Goal: Transaction & Acquisition: Purchase product/service

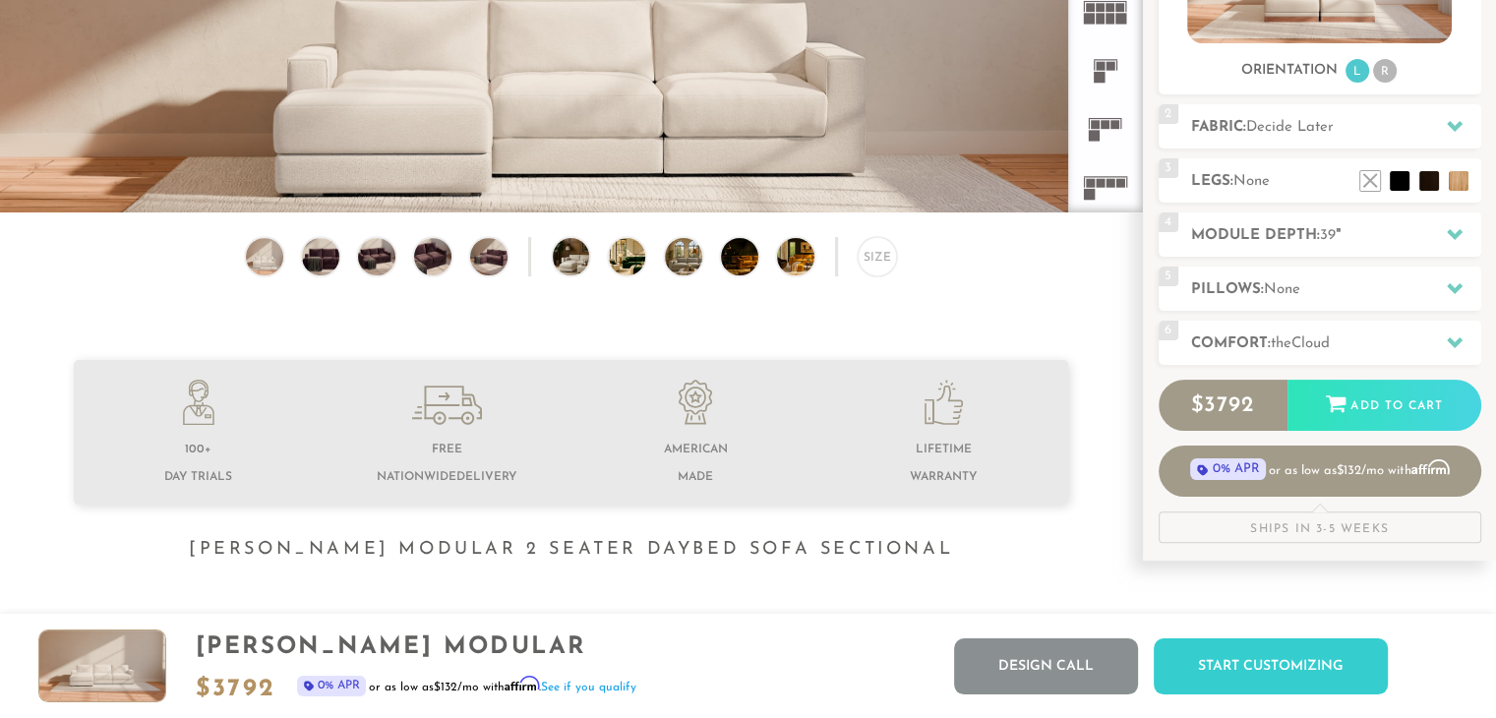
scroll to position [452, 0]
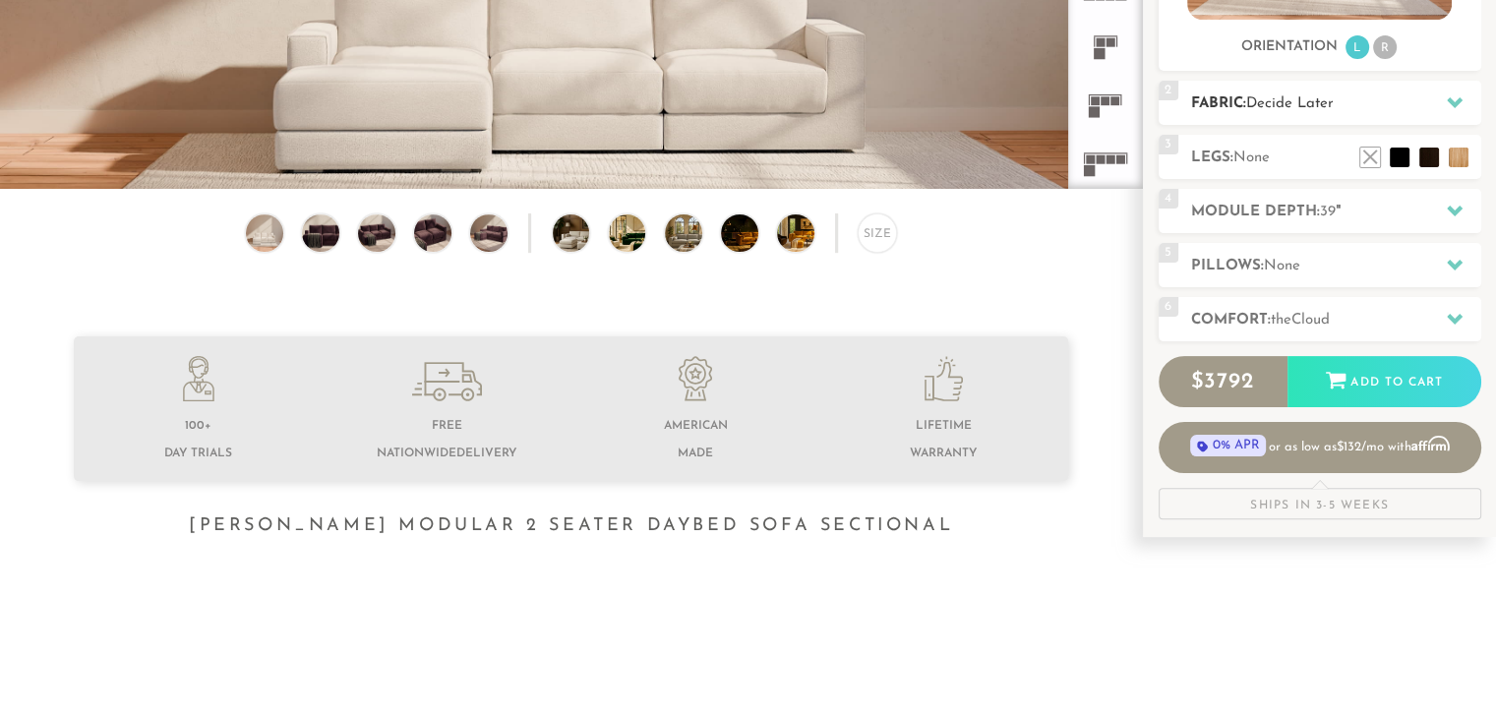
click at [1227, 115] on div "2 Fabric: Decide Later" at bounding box center [1319, 103] width 323 height 44
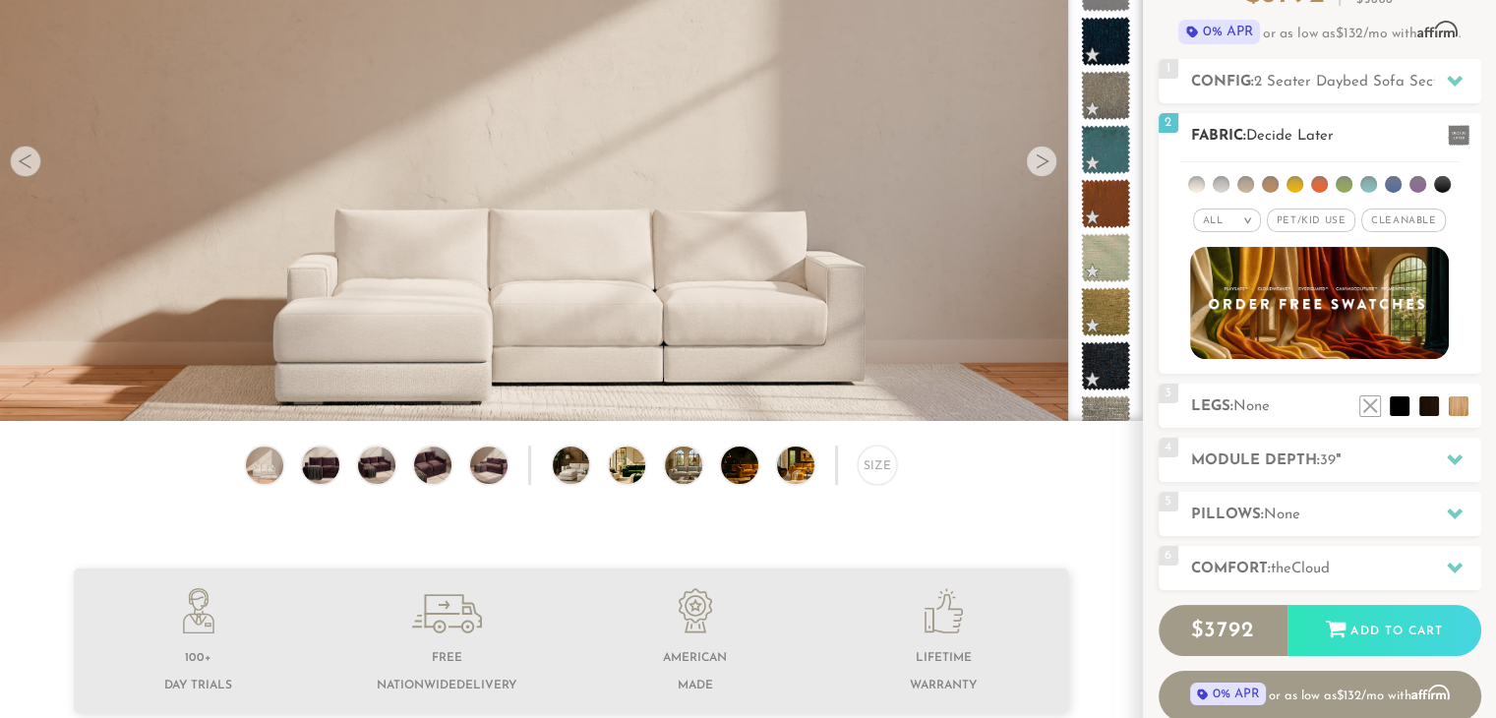
scroll to position [216, 0]
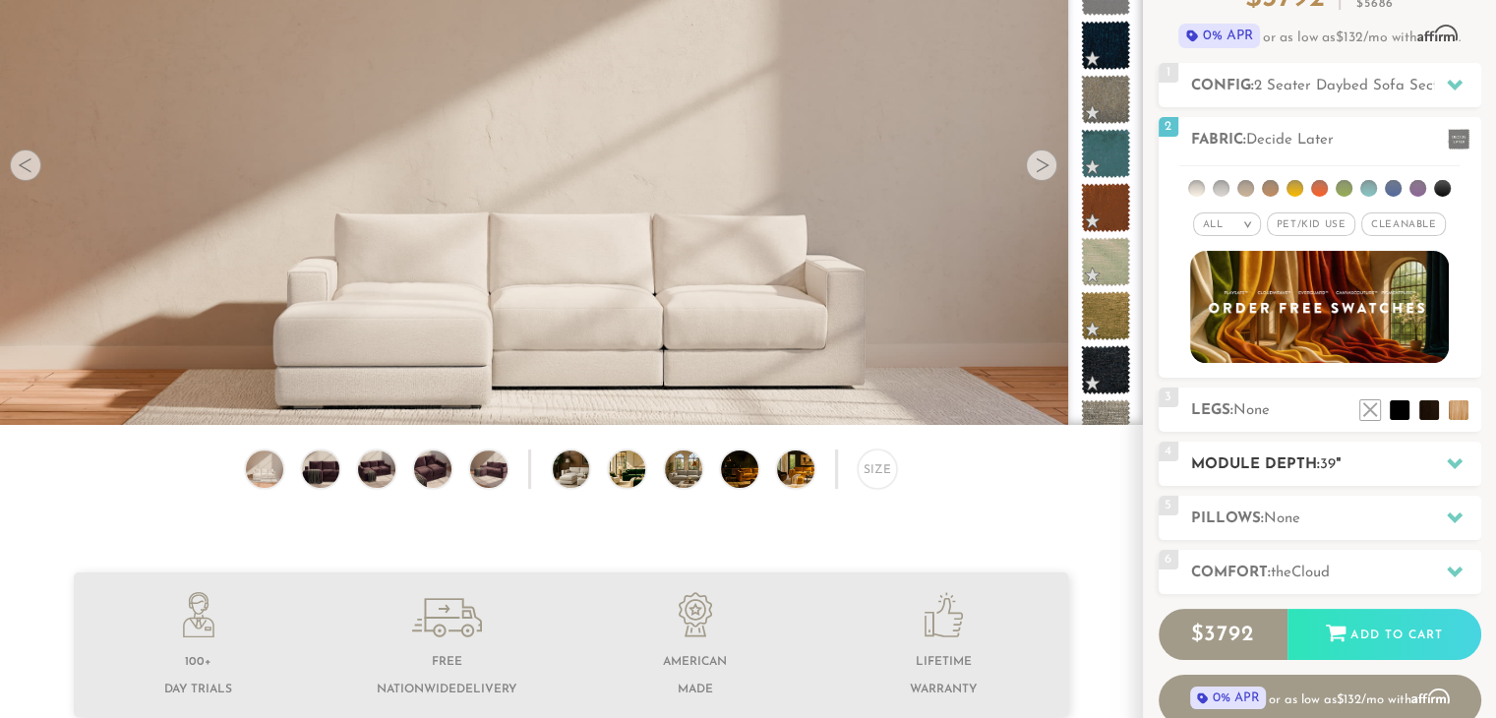
drag, startPoint x: 1287, startPoint y: 459, endPoint x: 1283, endPoint y: 472, distance: 13.4
click at [1283, 472] on h2 "Module Depth: 39 "" at bounding box center [1336, 464] width 290 height 23
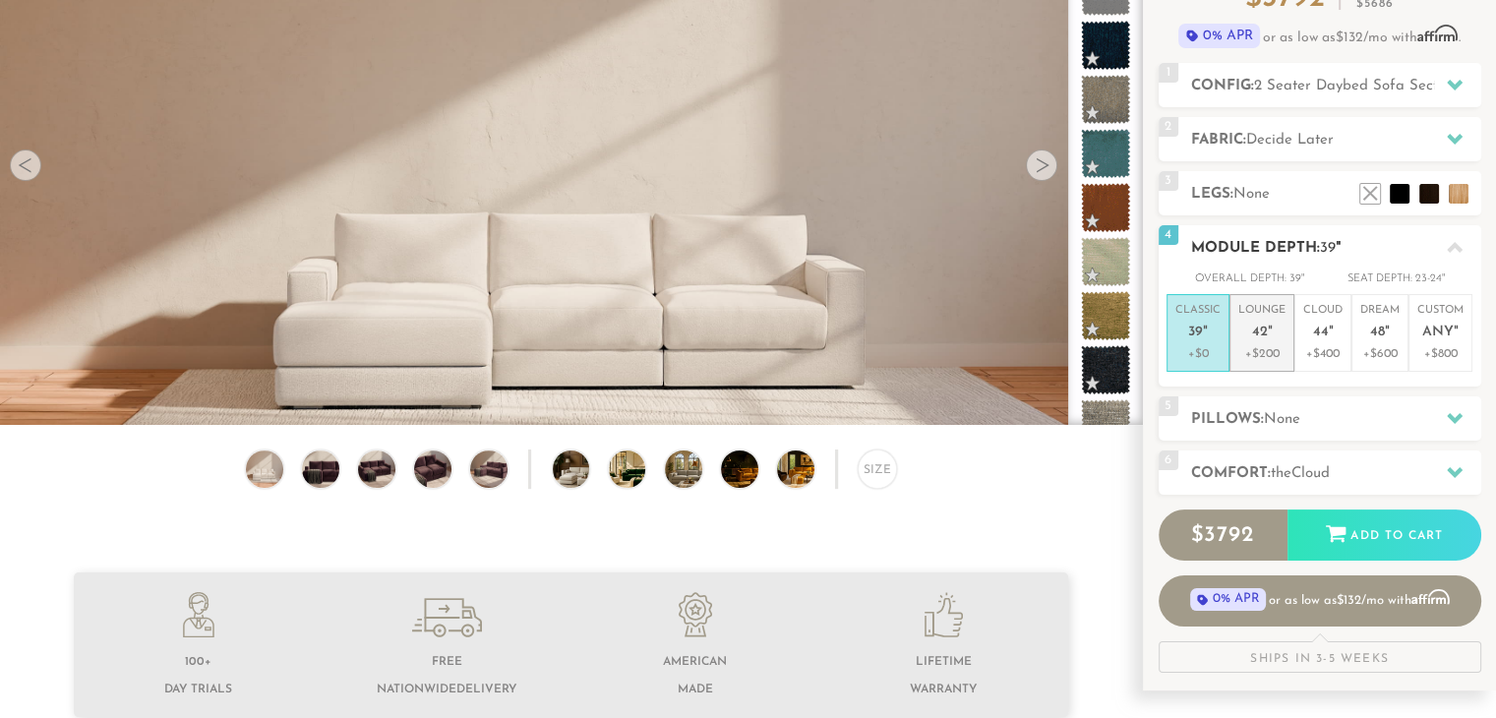
click at [1261, 345] on p "+$200" at bounding box center [1261, 354] width 47 height 18
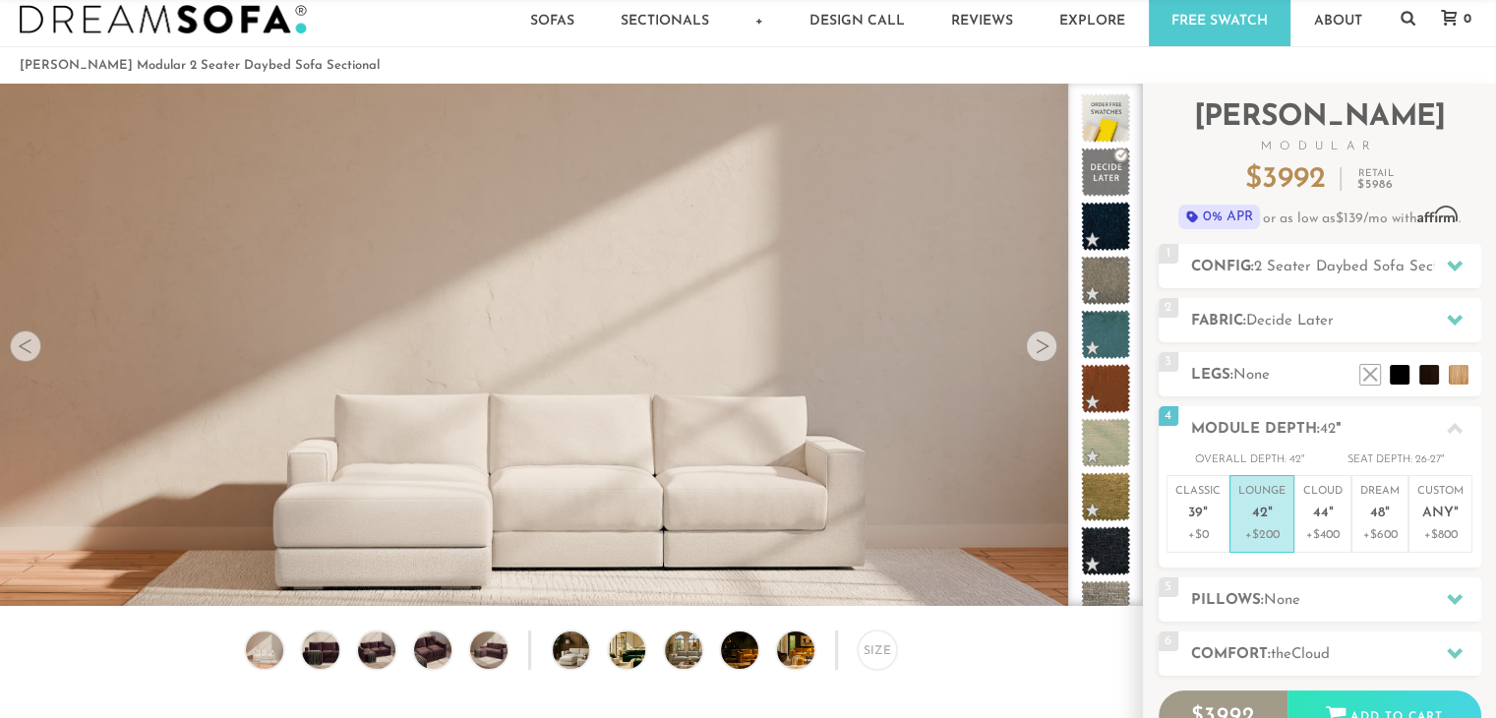
scroll to position [0, 0]
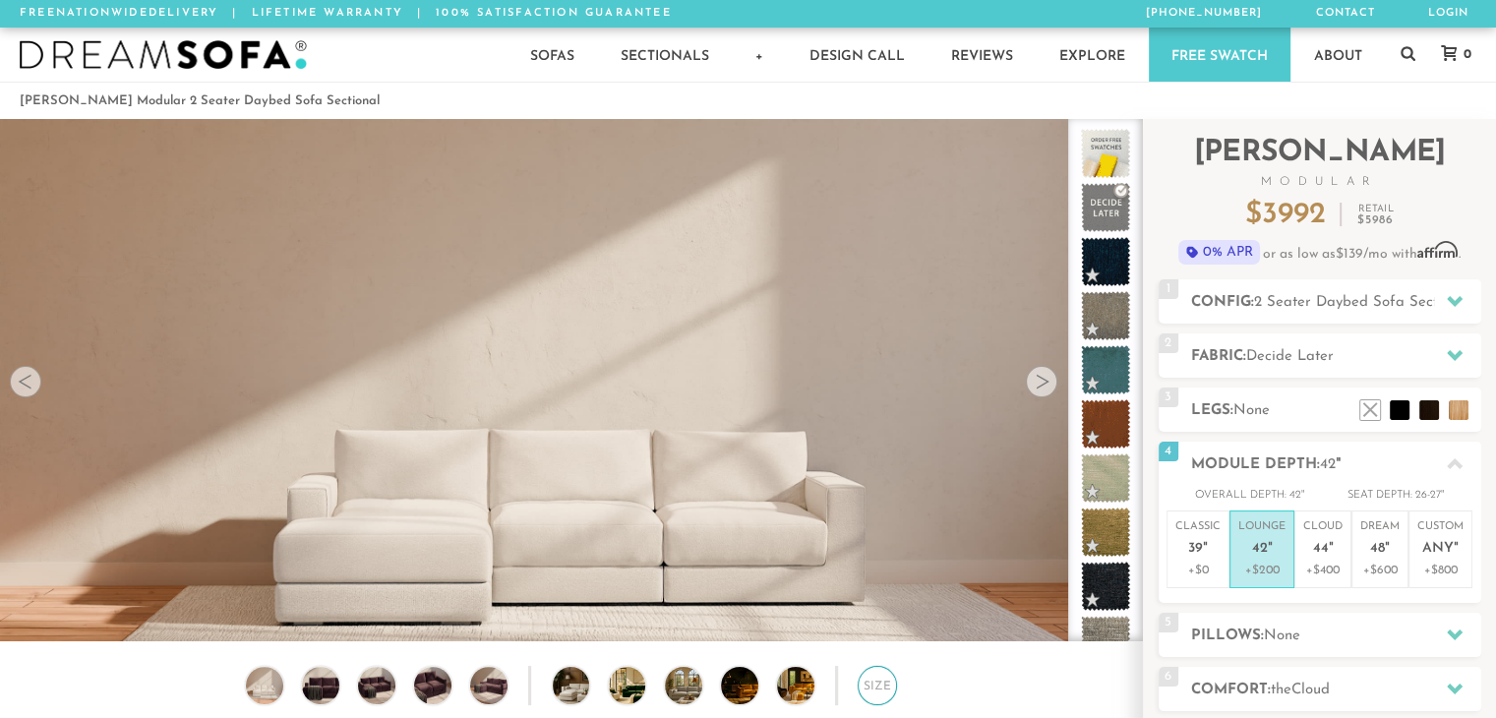
click at [876, 692] on div "Size" at bounding box center [876, 685] width 39 height 39
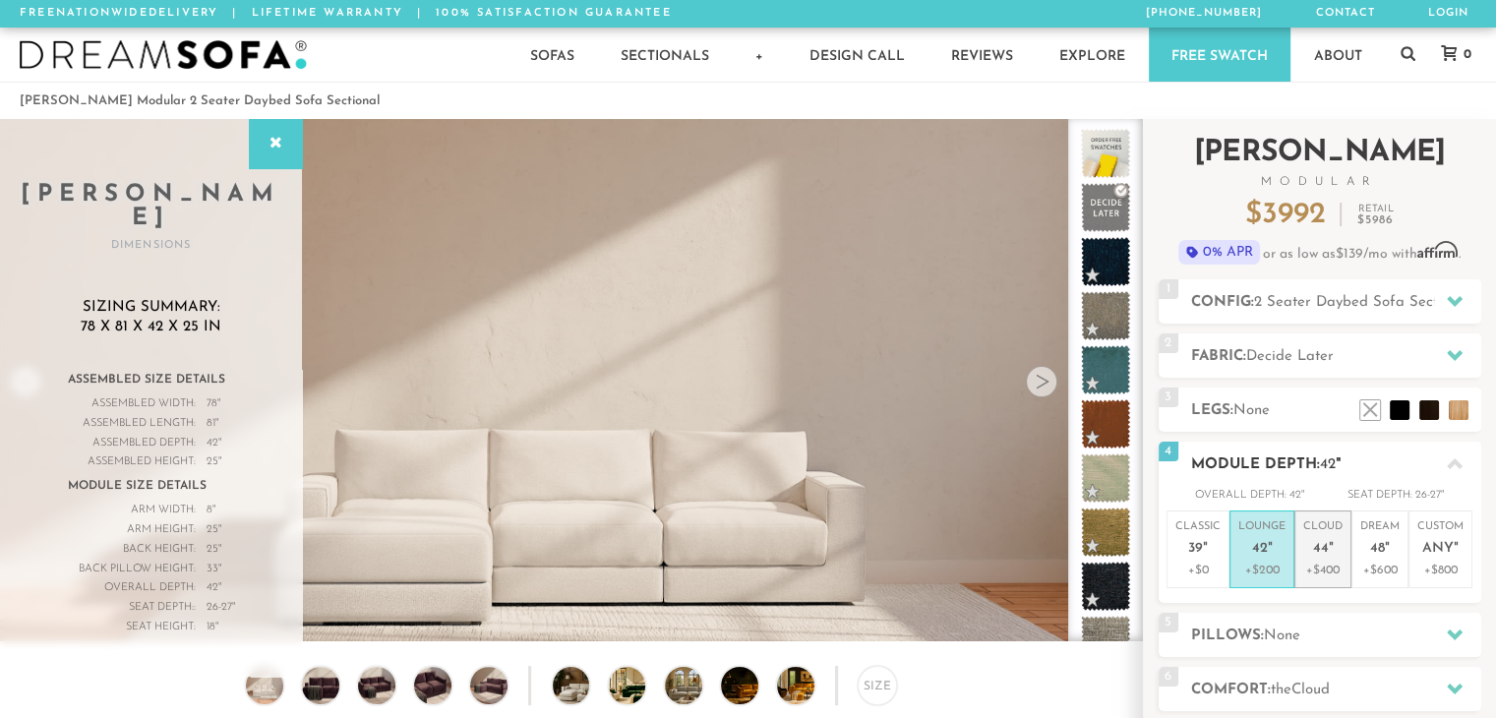
click at [1310, 545] on p "Cloud 44 "" at bounding box center [1322, 540] width 39 height 42
click at [1277, 544] on p "Lounge 42 "" at bounding box center [1261, 540] width 47 height 42
click at [1314, 544] on span "44" at bounding box center [1321, 549] width 16 height 17
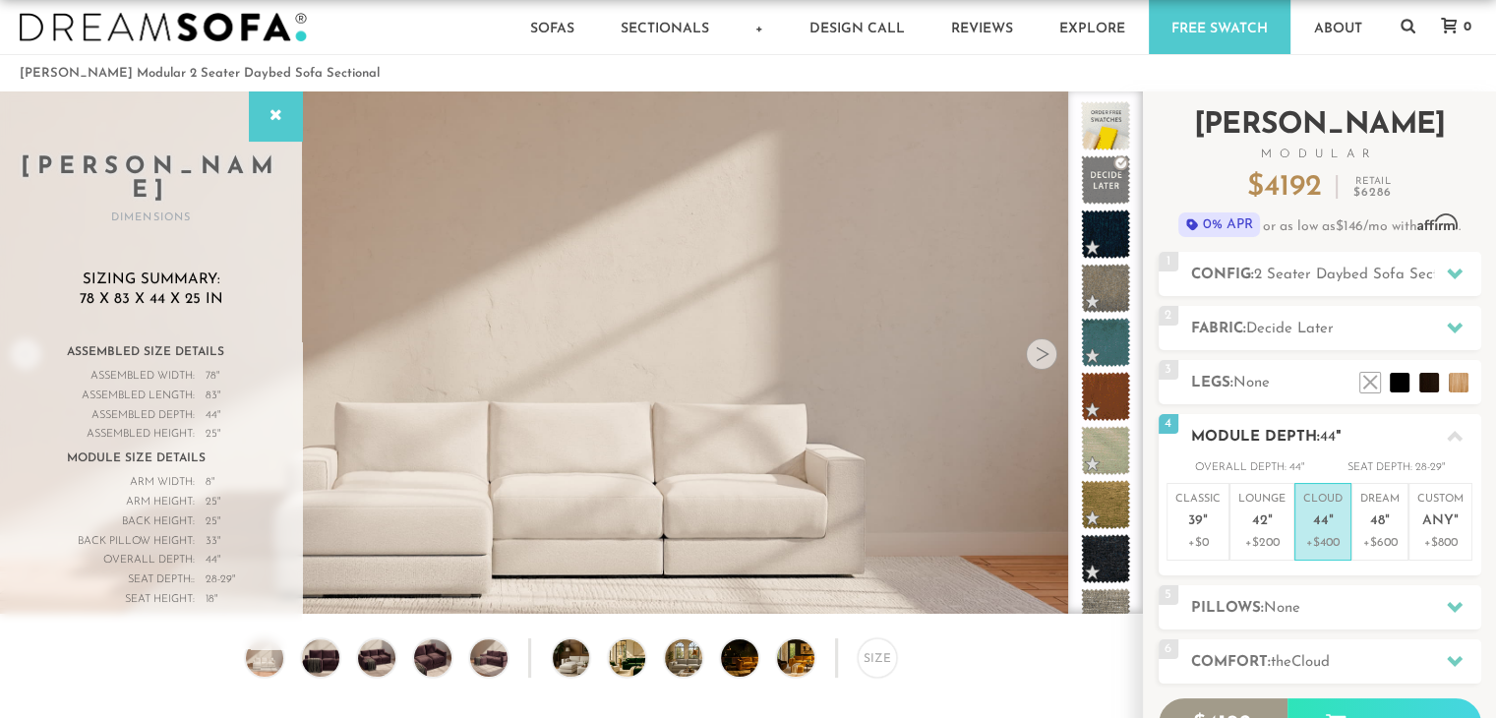
scroll to position [470, 0]
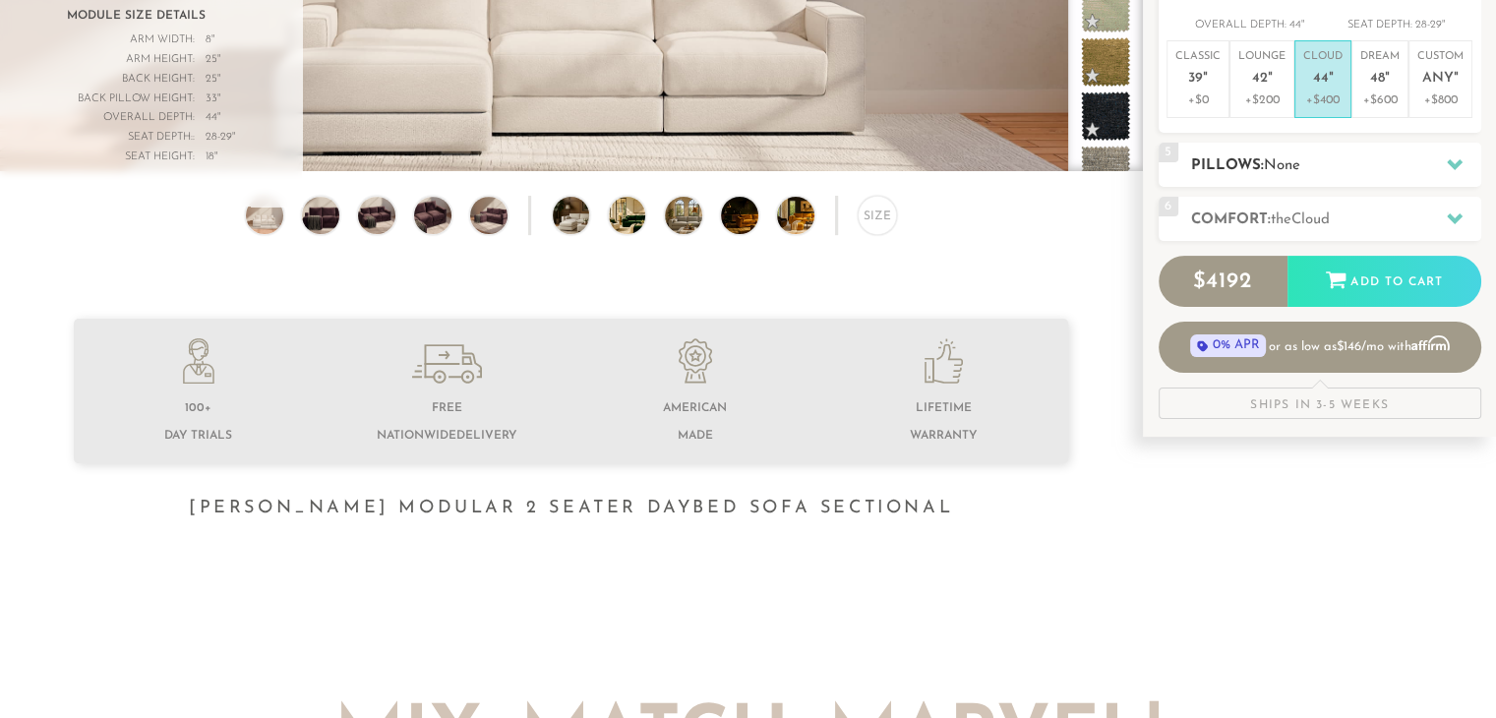
click at [1186, 178] on div "5 Pillows: None" at bounding box center [1319, 165] width 323 height 44
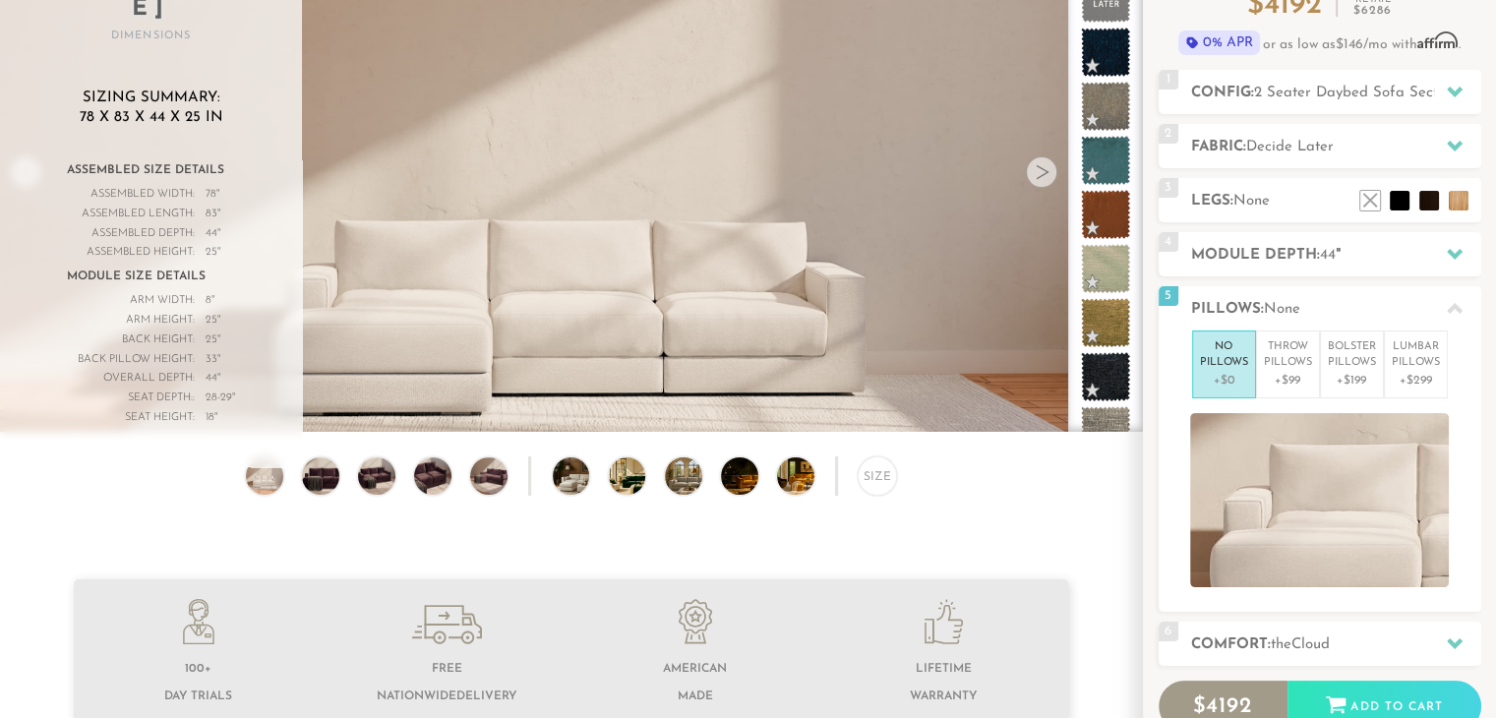
scroll to position [221, 0]
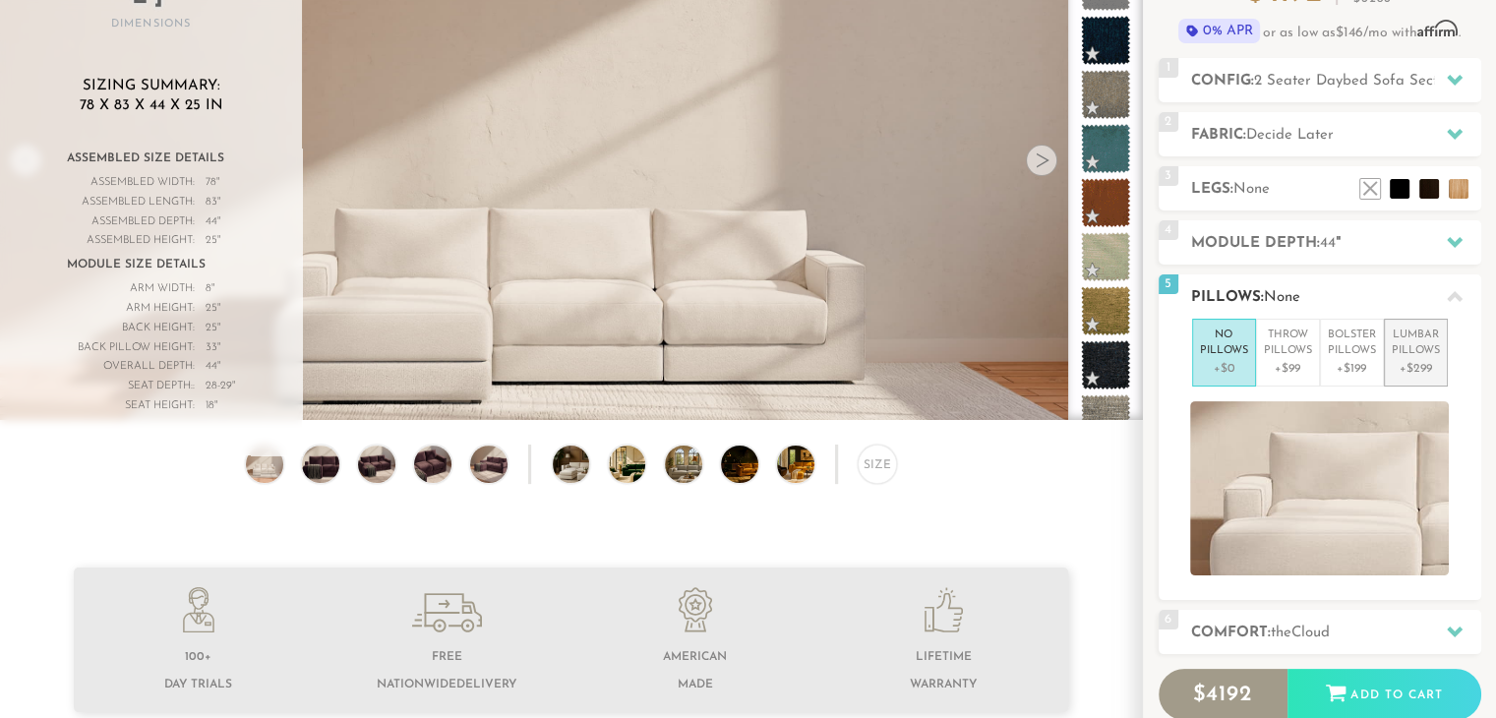
click at [1429, 360] on p "+$299" at bounding box center [1415, 369] width 48 height 18
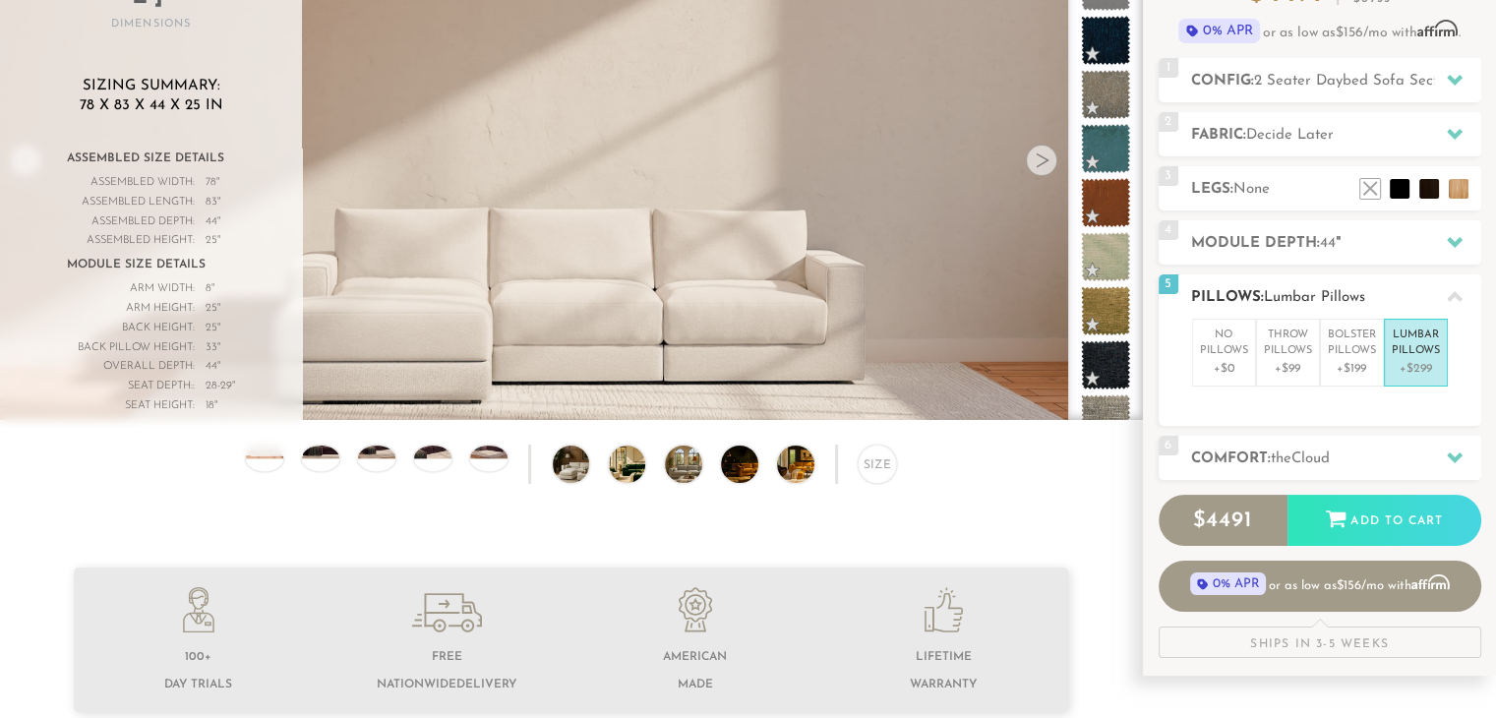
click at [1425, 360] on p "+$299" at bounding box center [1415, 369] width 48 height 18
click at [1267, 458] on h2 "Comfort: the Cloud" at bounding box center [1336, 458] width 290 height 23
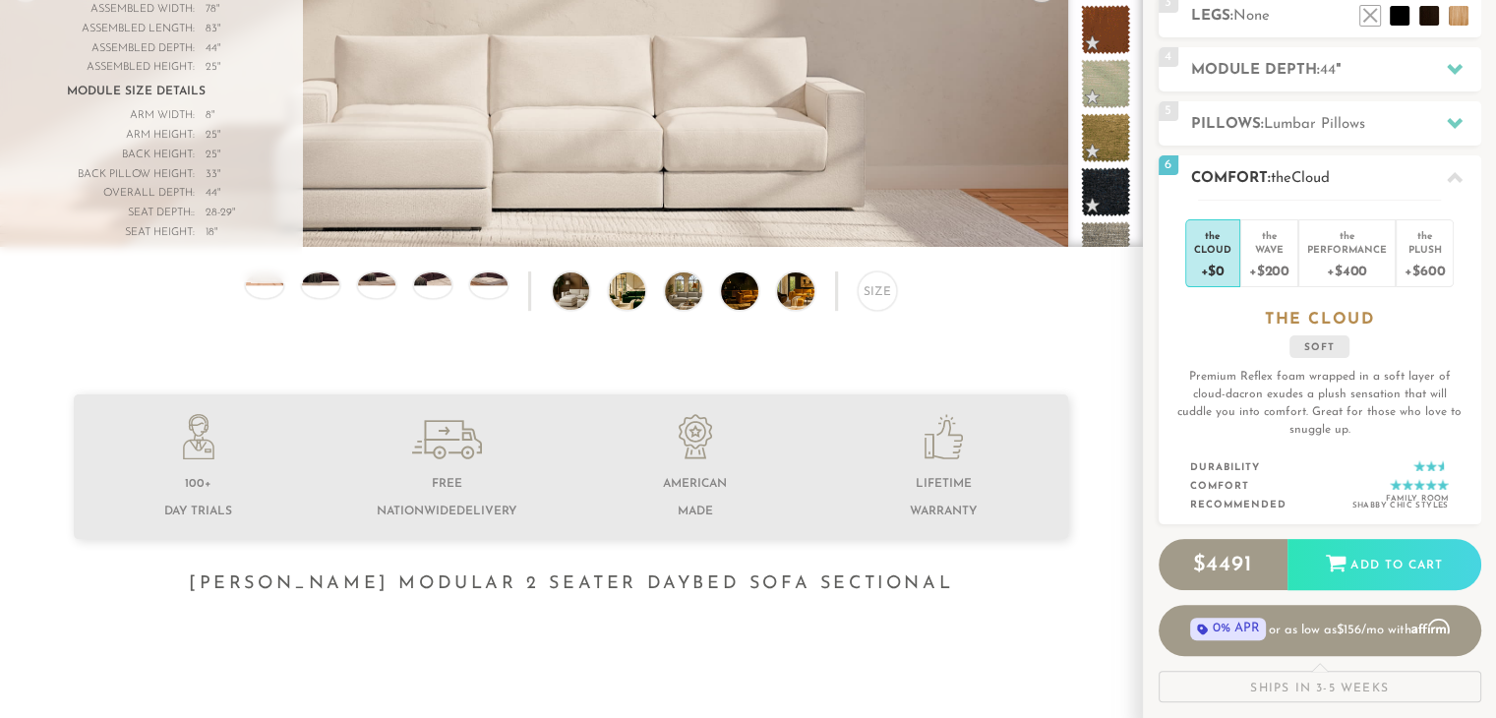
scroll to position [396, 0]
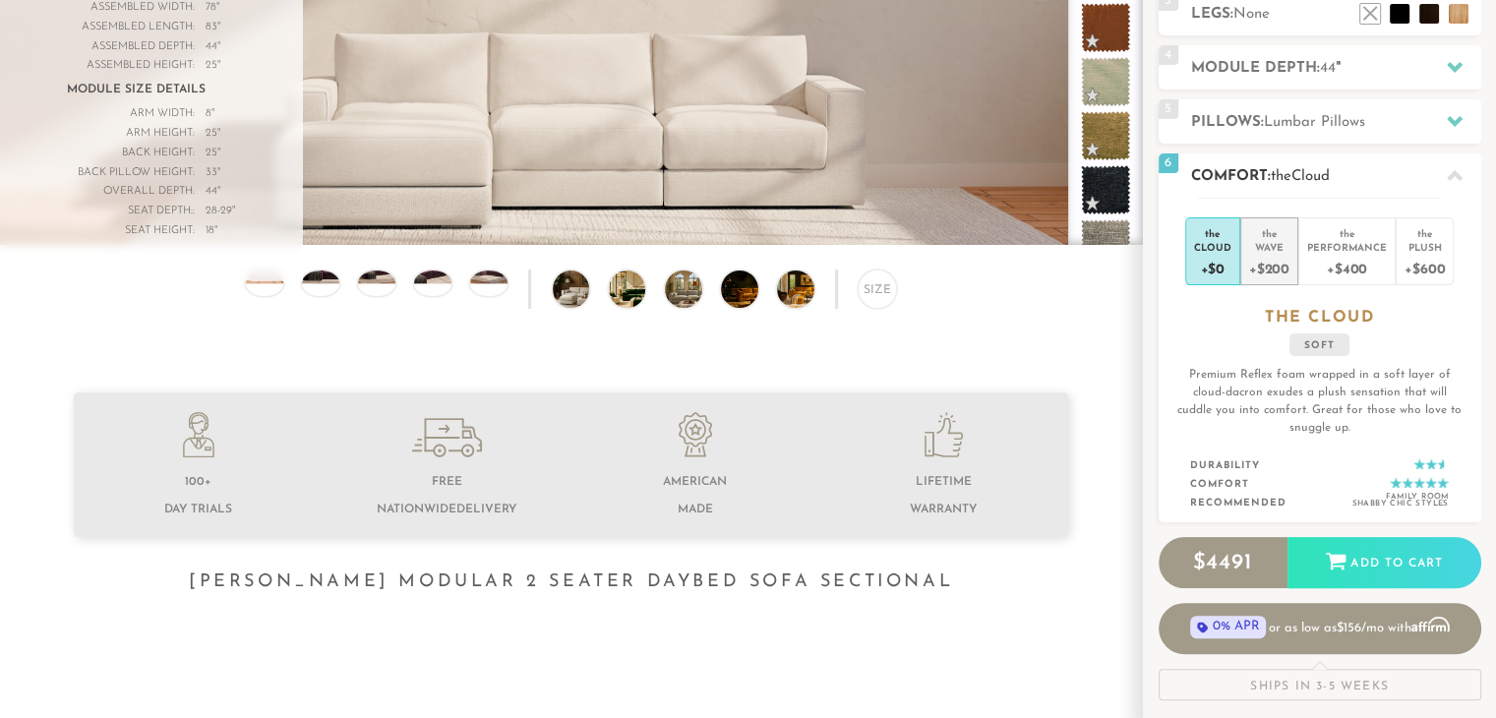
click at [1264, 255] on div "+$200" at bounding box center [1269, 268] width 40 height 29
click at [1194, 260] on li "the Cloud +$0" at bounding box center [1212, 251] width 55 height 68
click at [1274, 246] on div "Wave" at bounding box center [1269, 247] width 40 height 14
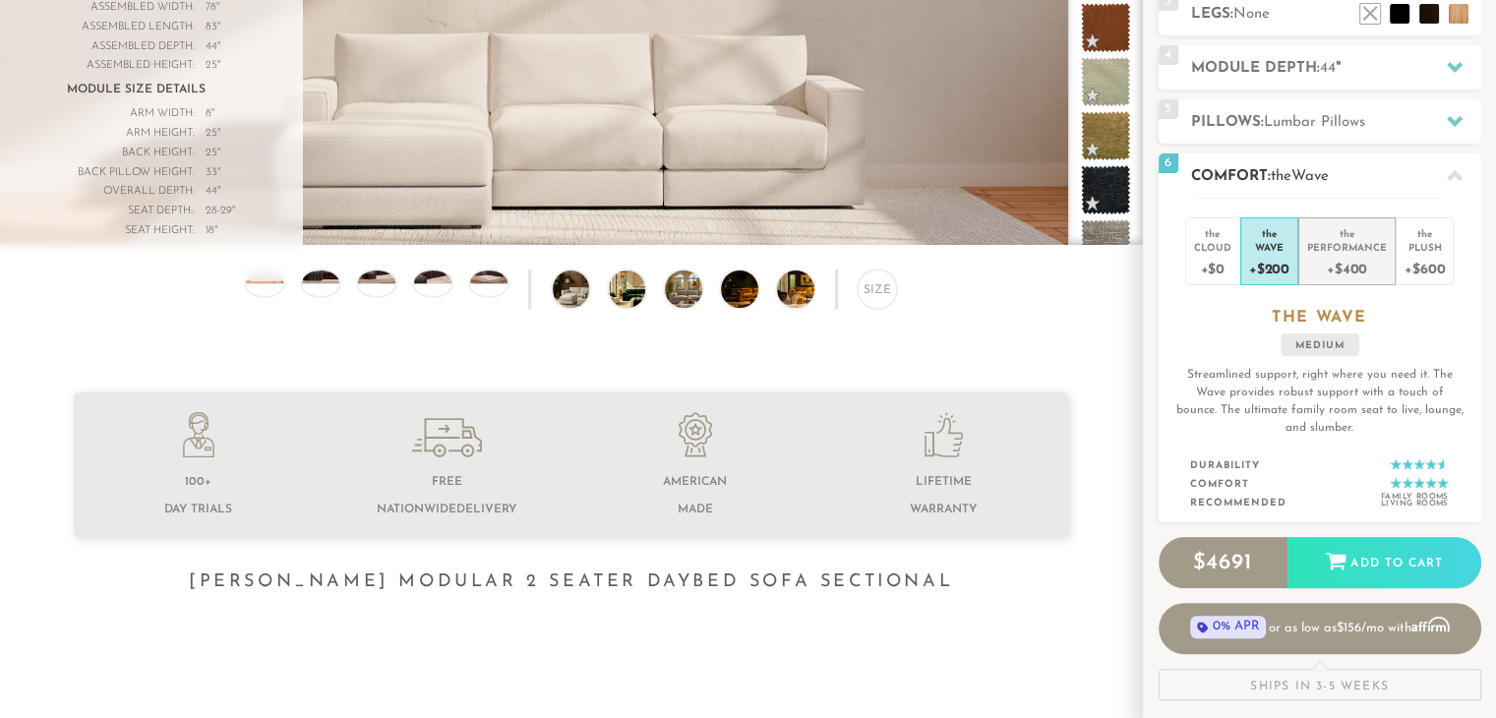
click at [1318, 260] on div "+$400" at bounding box center [1347, 268] width 80 height 29
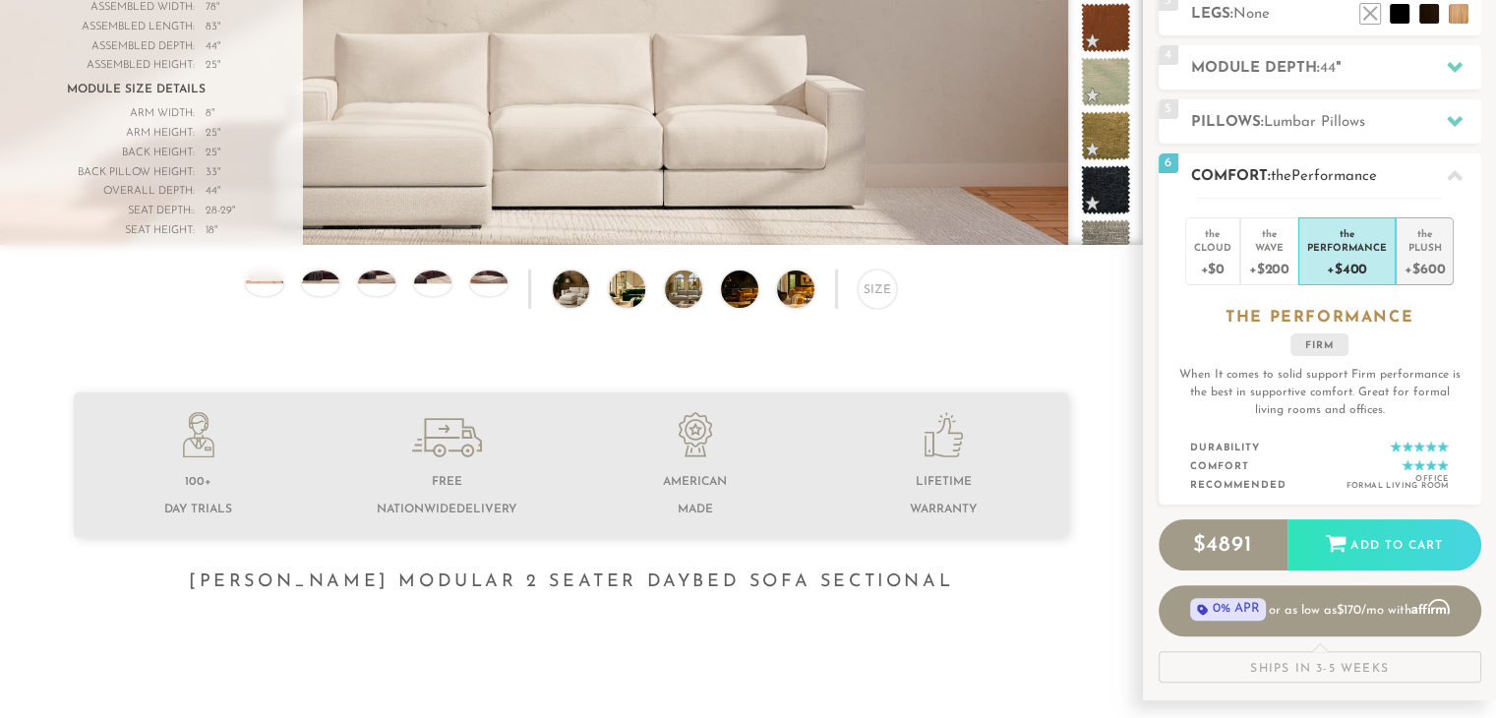
click at [1412, 251] on div "Plush" at bounding box center [1424, 247] width 40 height 14
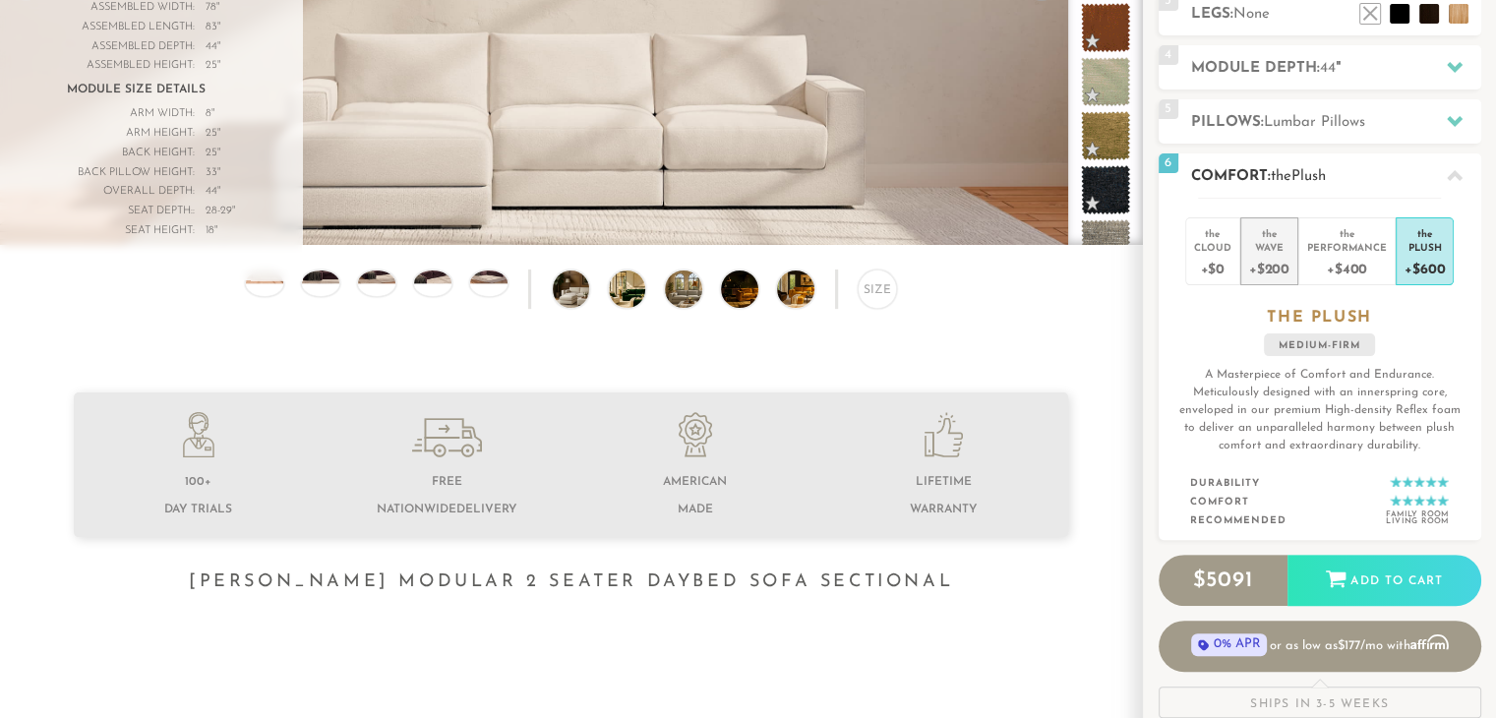
click at [1291, 265] on li "the Wave +$200" at bounding box center [1269, 251] width 58 height 68
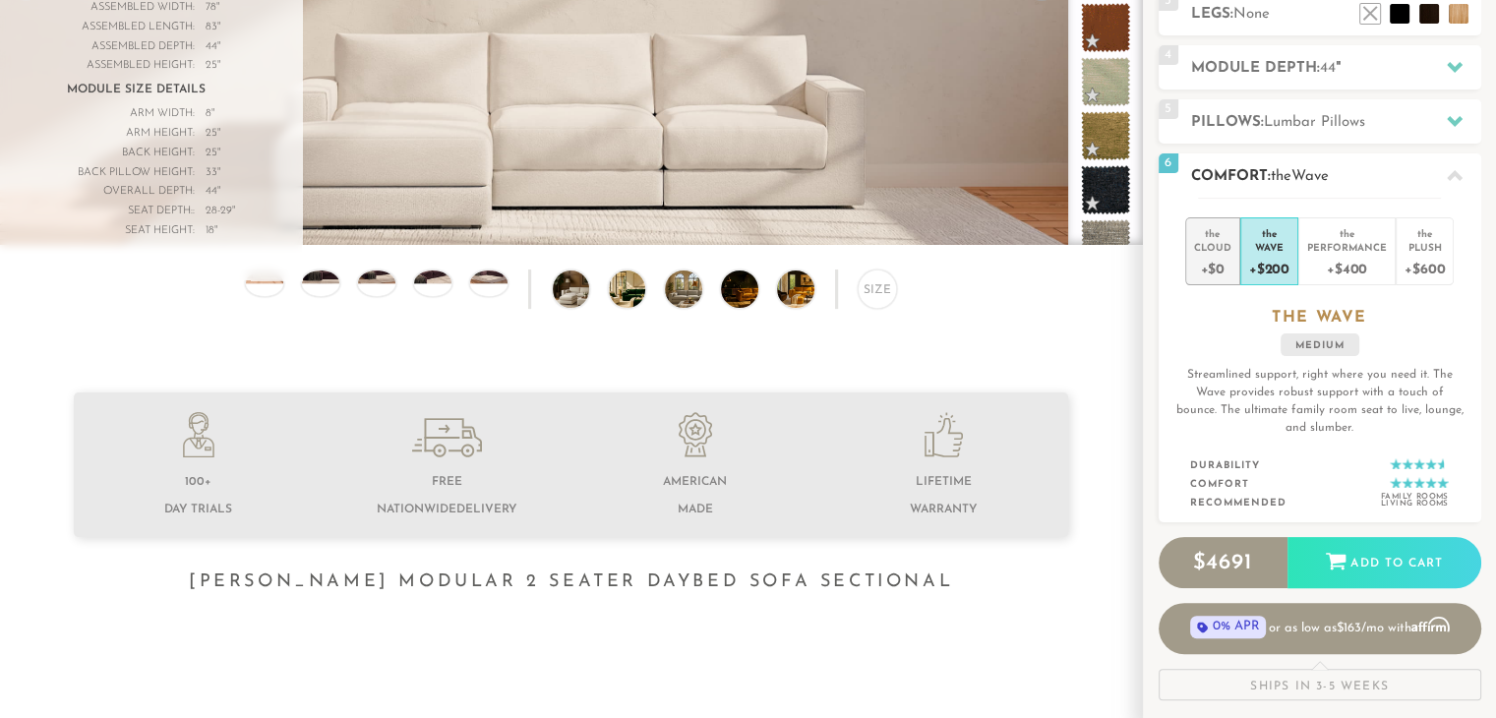
click at [1226, 263] on div "+$0" at bounding box center [1212, 268] width 37 height 29
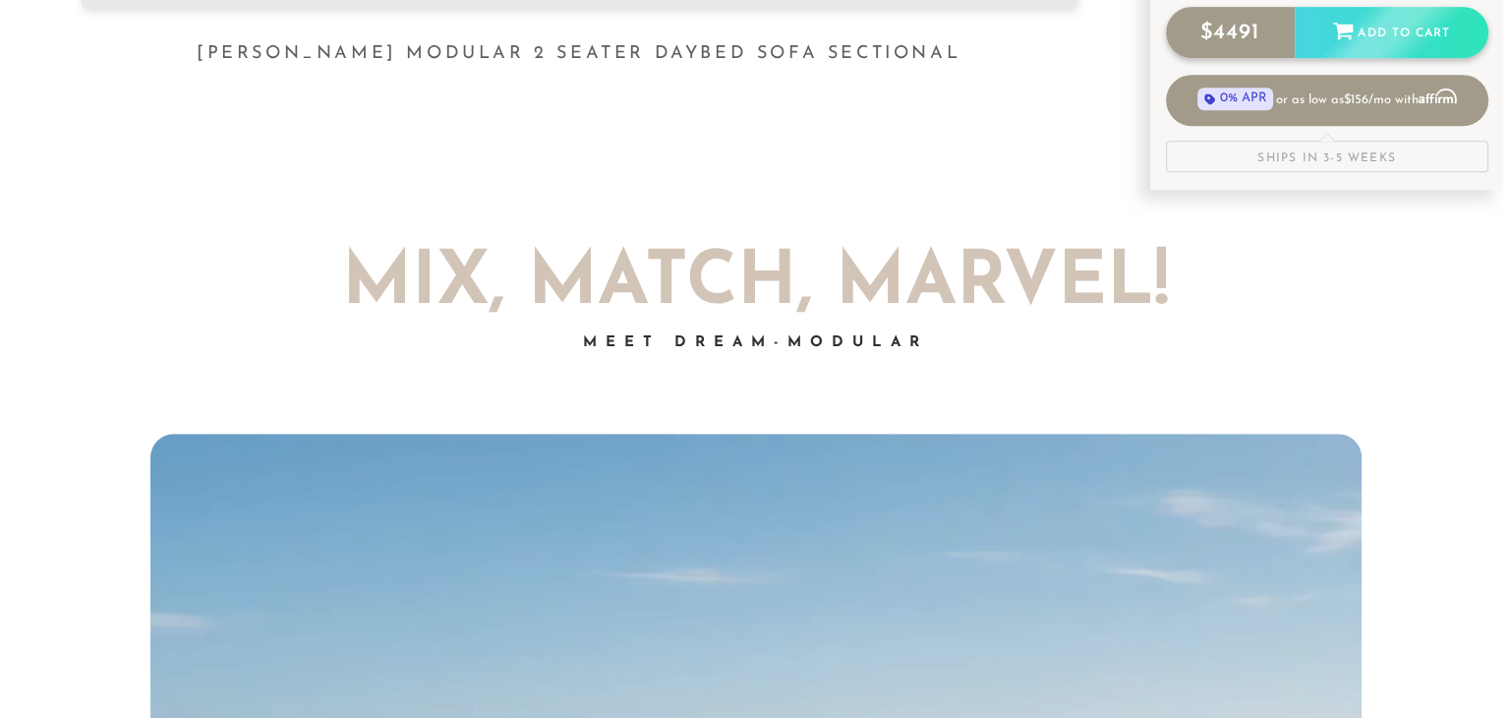
scroll to position [0, 0]
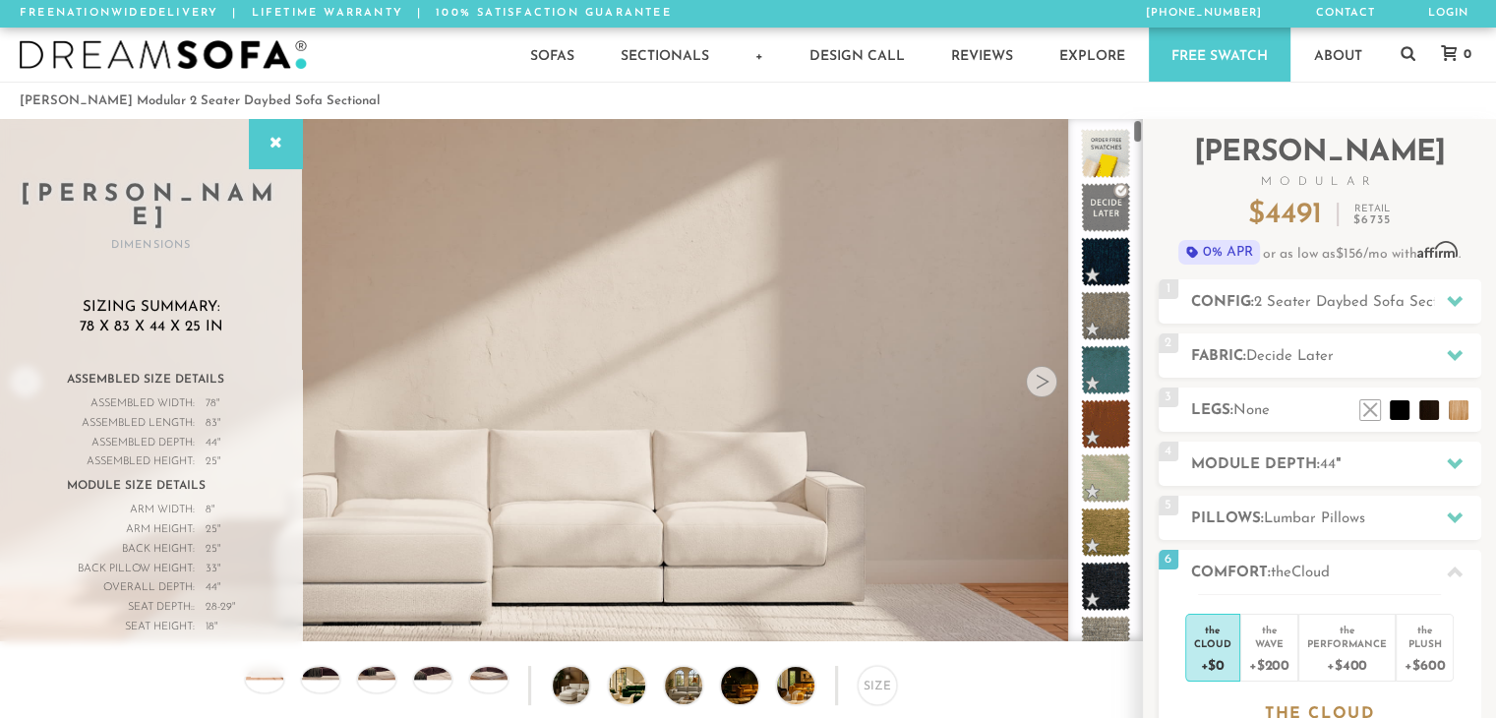
click at [656, 429] on img at bounding box center [571, 309] width 1142 height 381
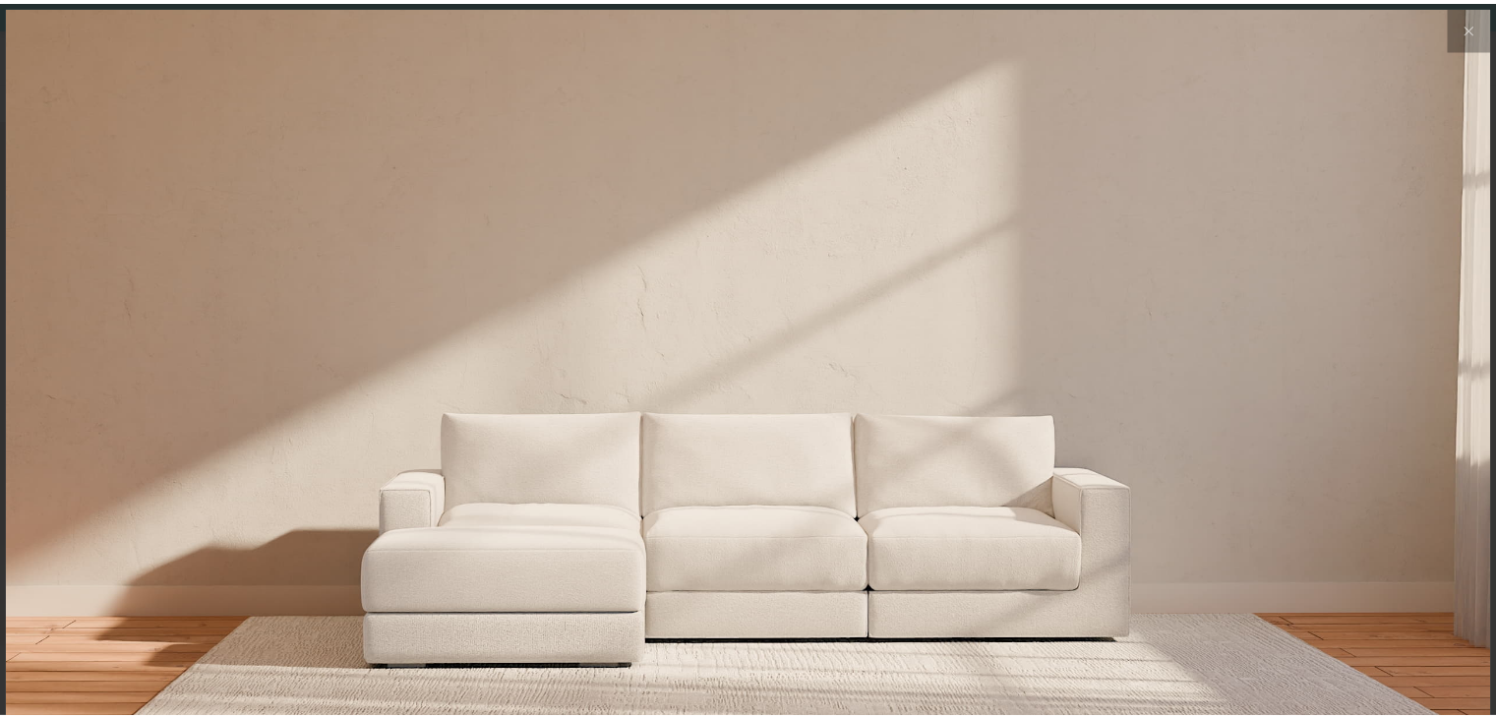
scroll to position [22063, 1495]
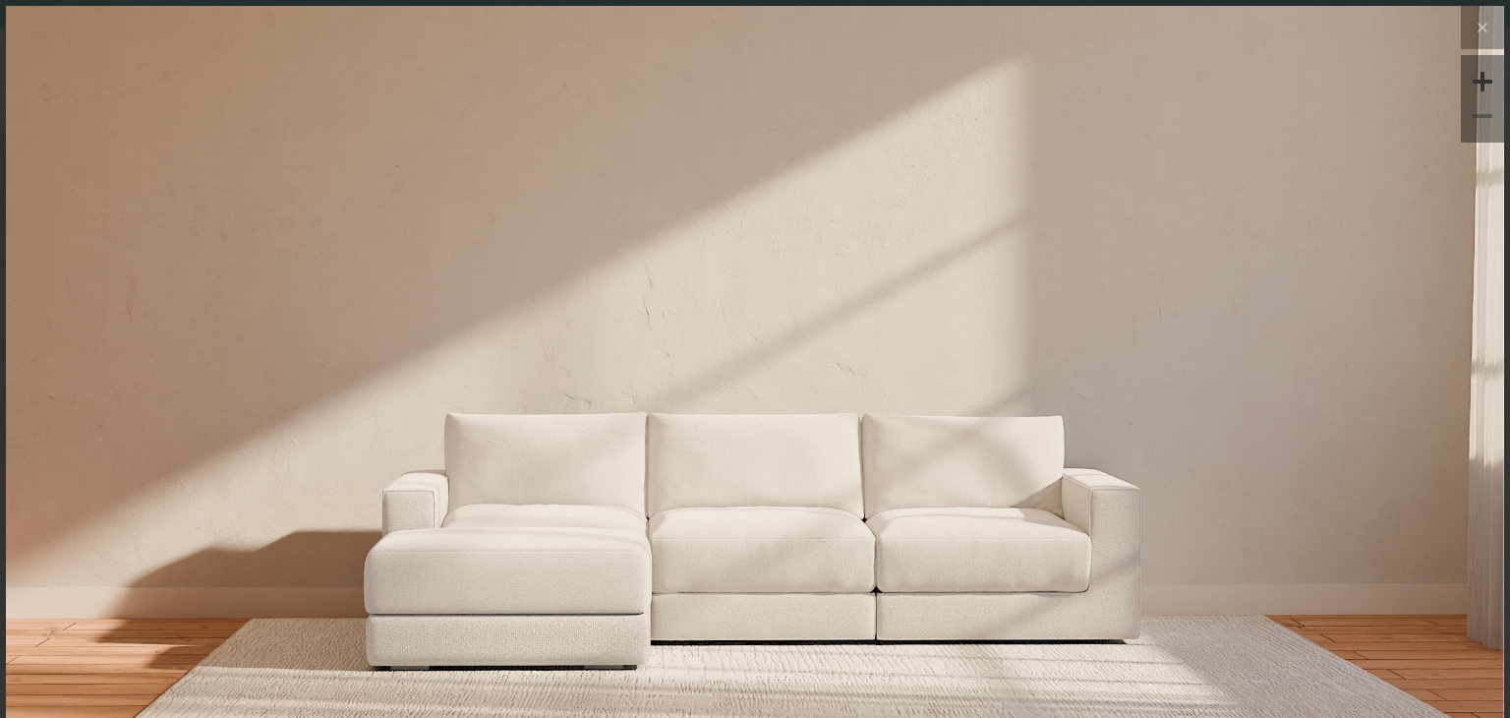
click at [1476, 28] on icon at bounding box center [1483, 28] width 24 height 24
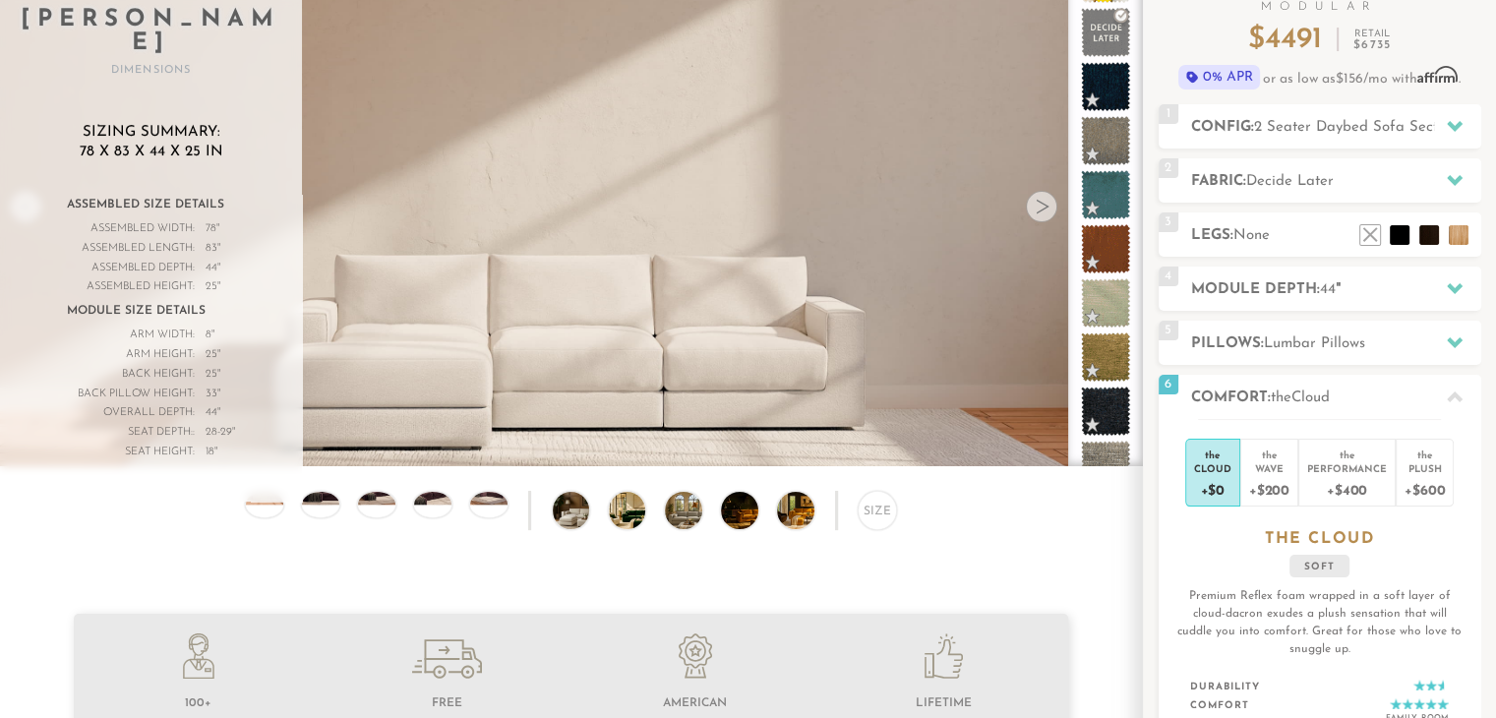
scroll to position [0, 0]
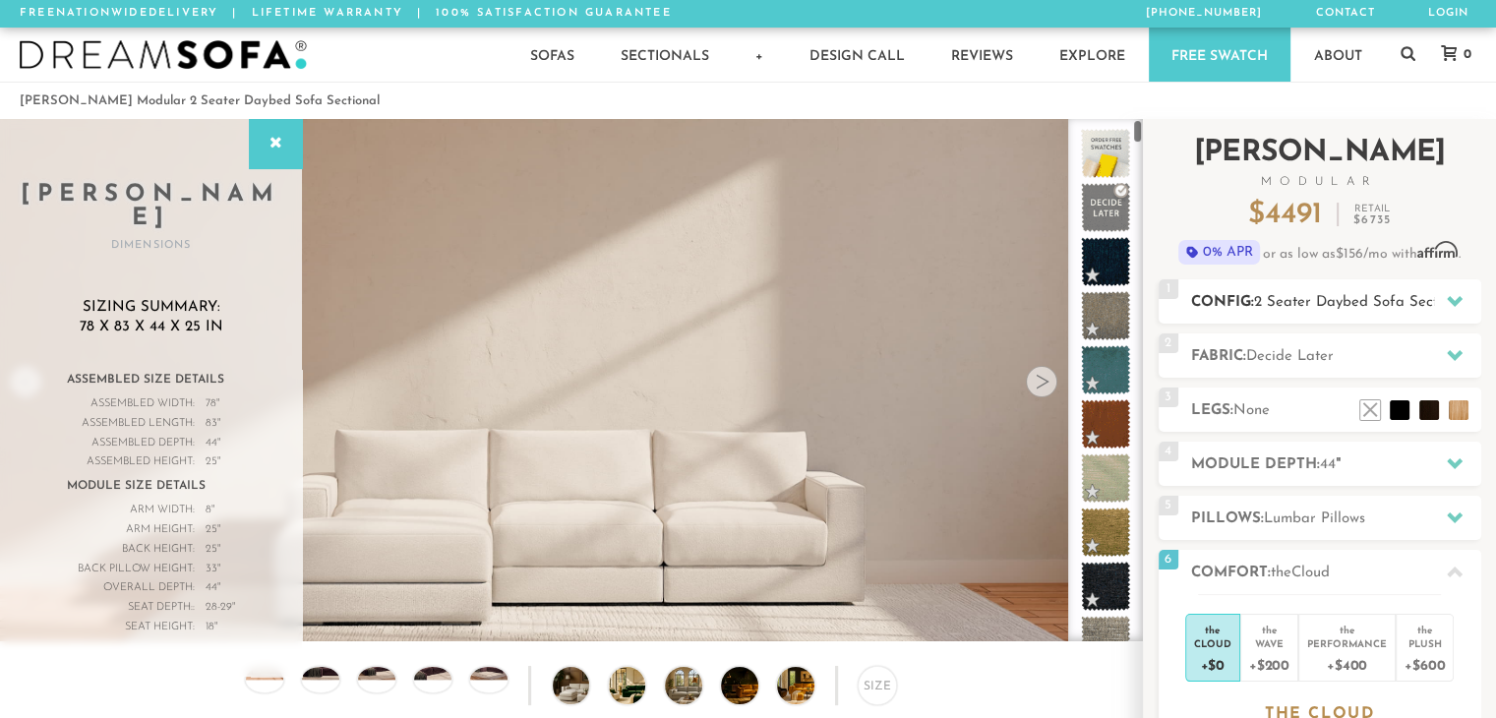
click at [1471, 300] on div at bounding box center [1454, 301] width 41 height 40
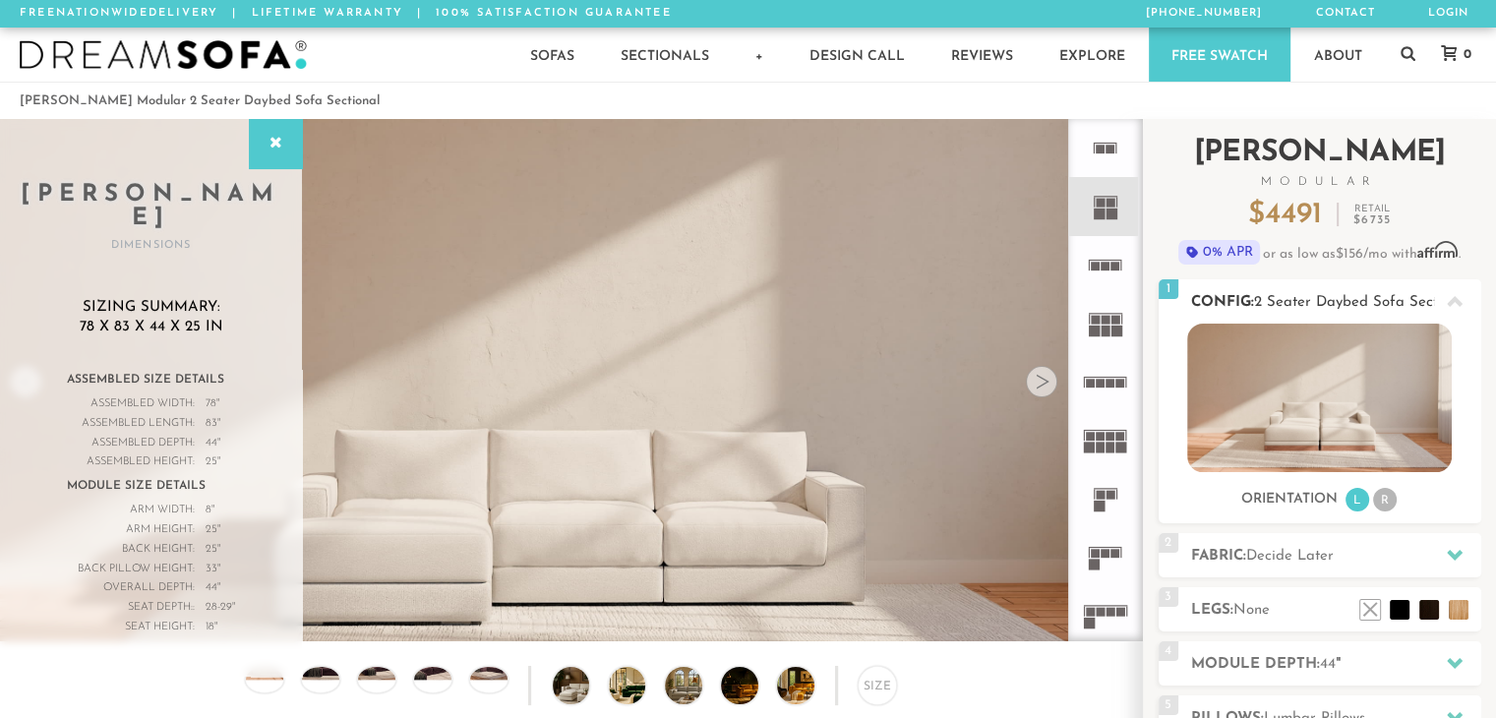
click at [1382, 508] on li "R" at bounding box center [1385, 500] width 24 height 24
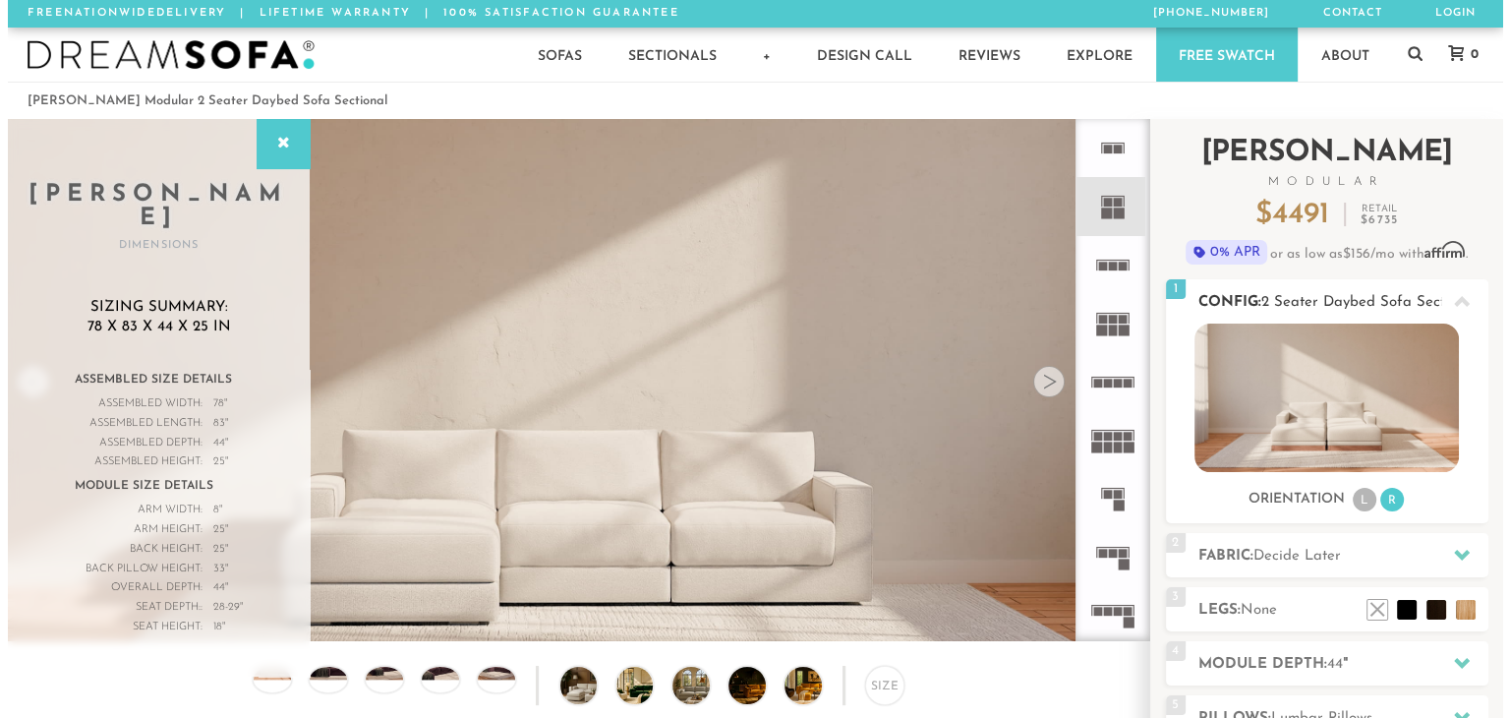
scroll to position [18, 0]
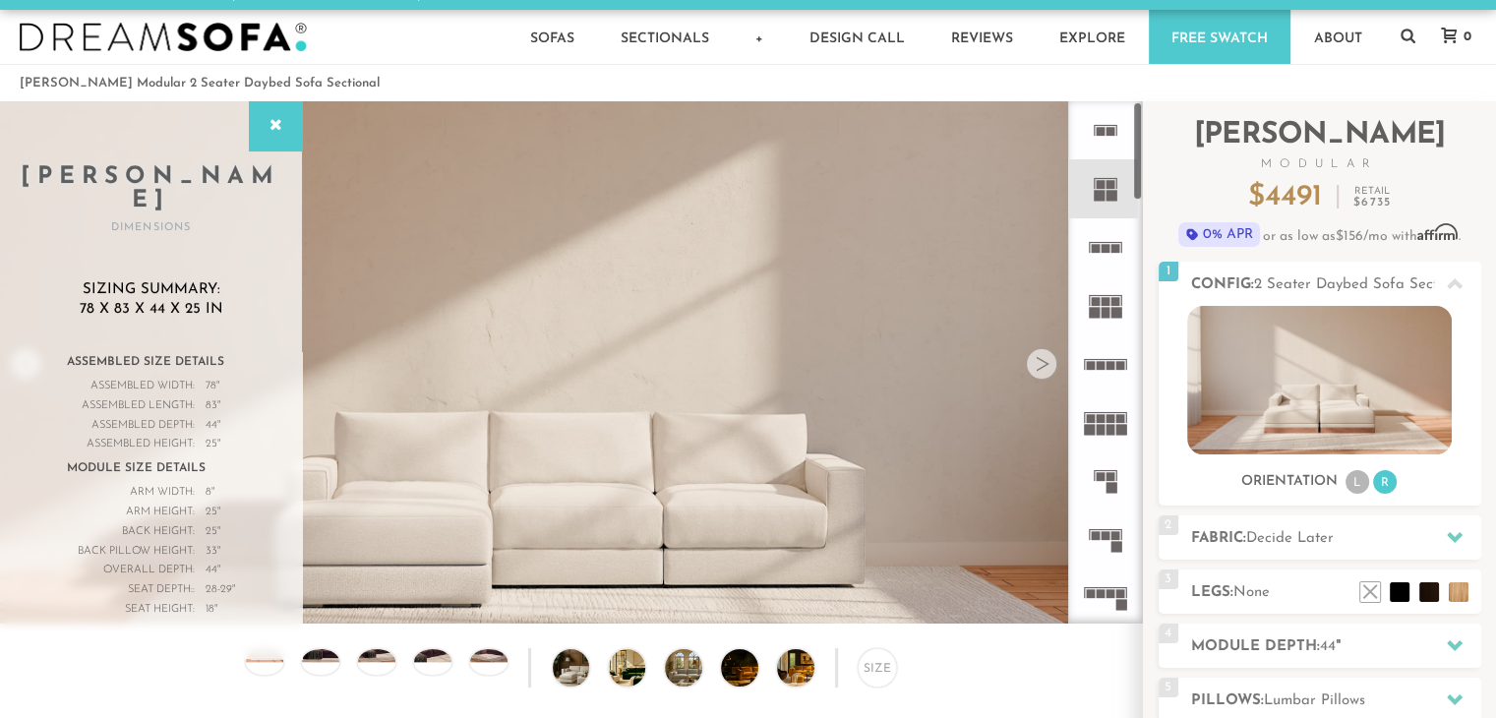
click at [1092, 148] on icon at bounding box center [1105, 130] width 58 height 58
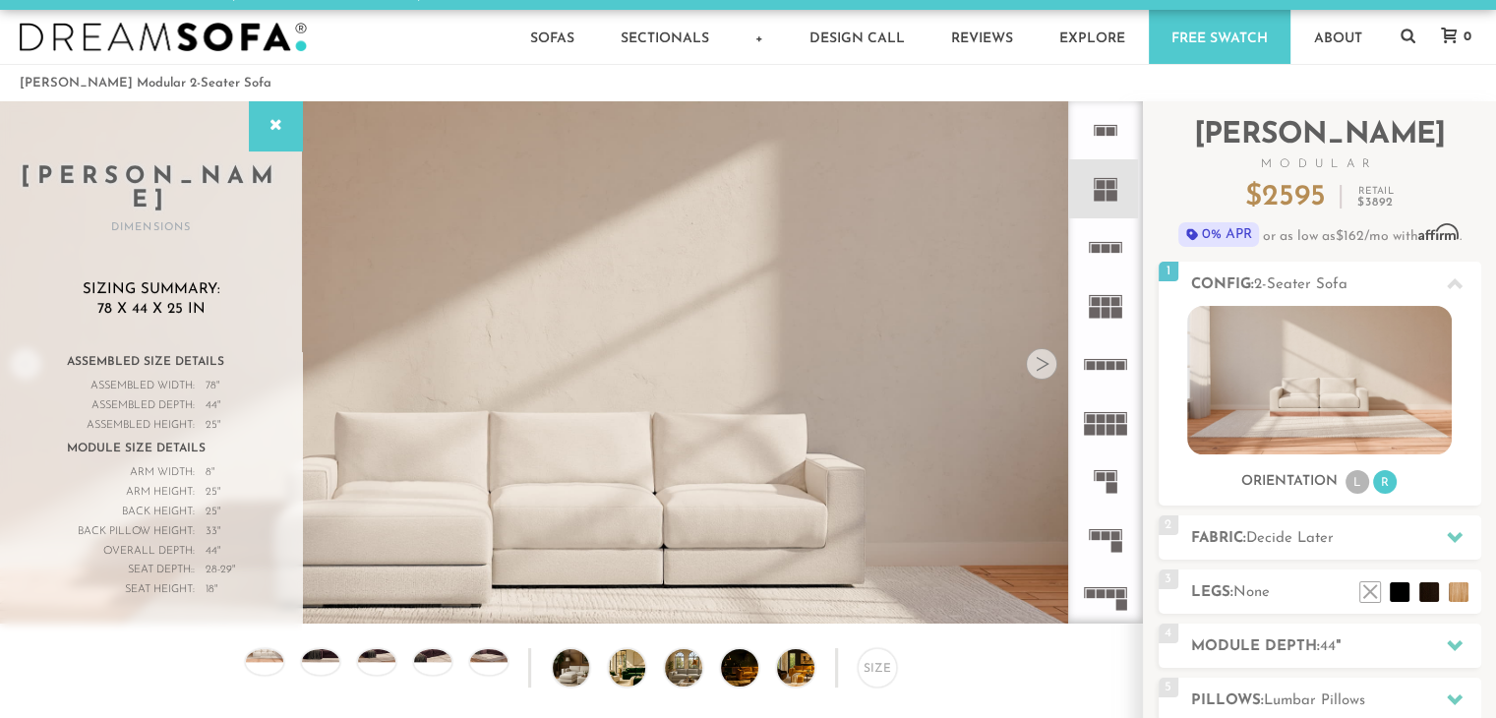
click at [1106, 195] on rect at bounding box center [1111, 196] width 11 height 11
click at [1108, 155] on icon at bounding box center [1105, 130] width 58 height 58
click at [1114, 224] on icon at bounding box center [1105, 247] width 58 height 58
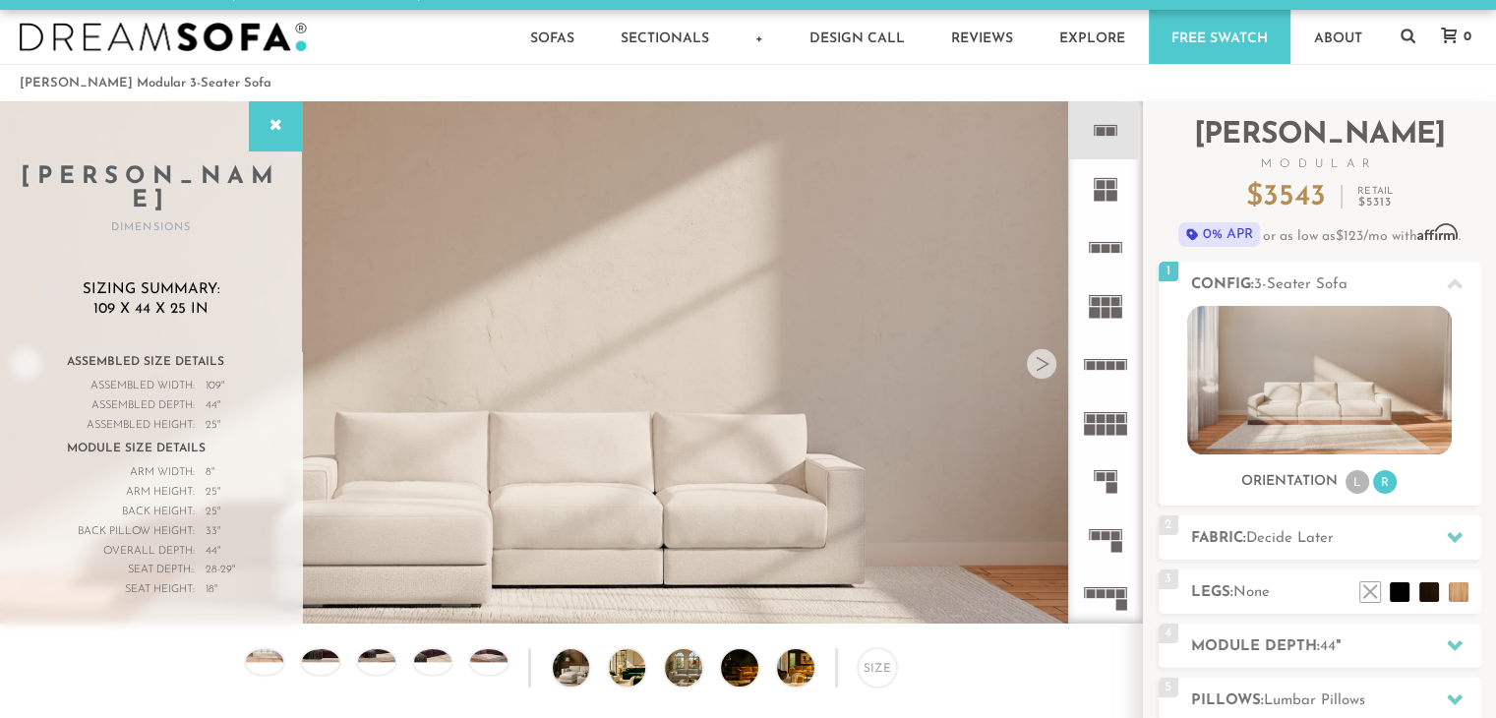
click at [1103, 175] on icon at bounding box center [1105, 188] width 58 height 58
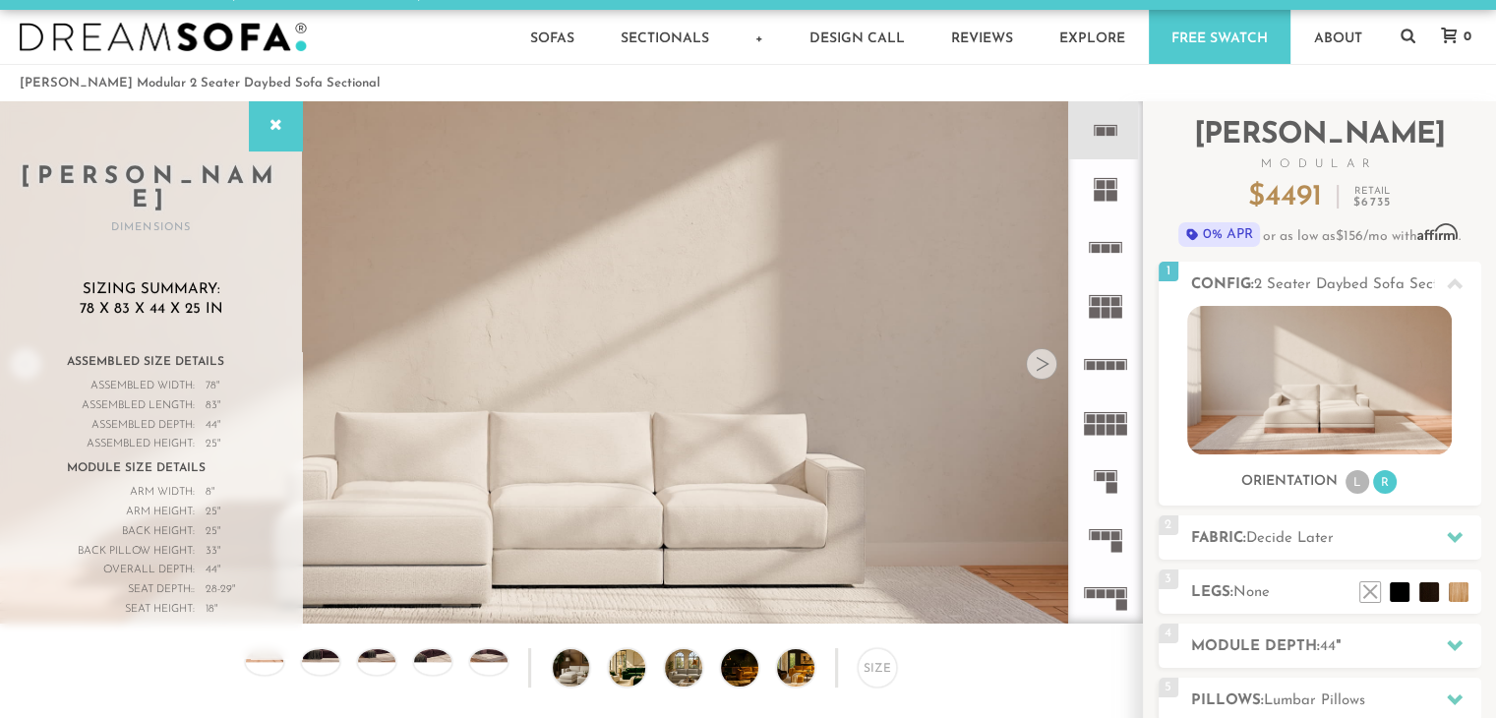
click at [539, 583] on img at bounding box center [571, 672] width 1142 height 1142
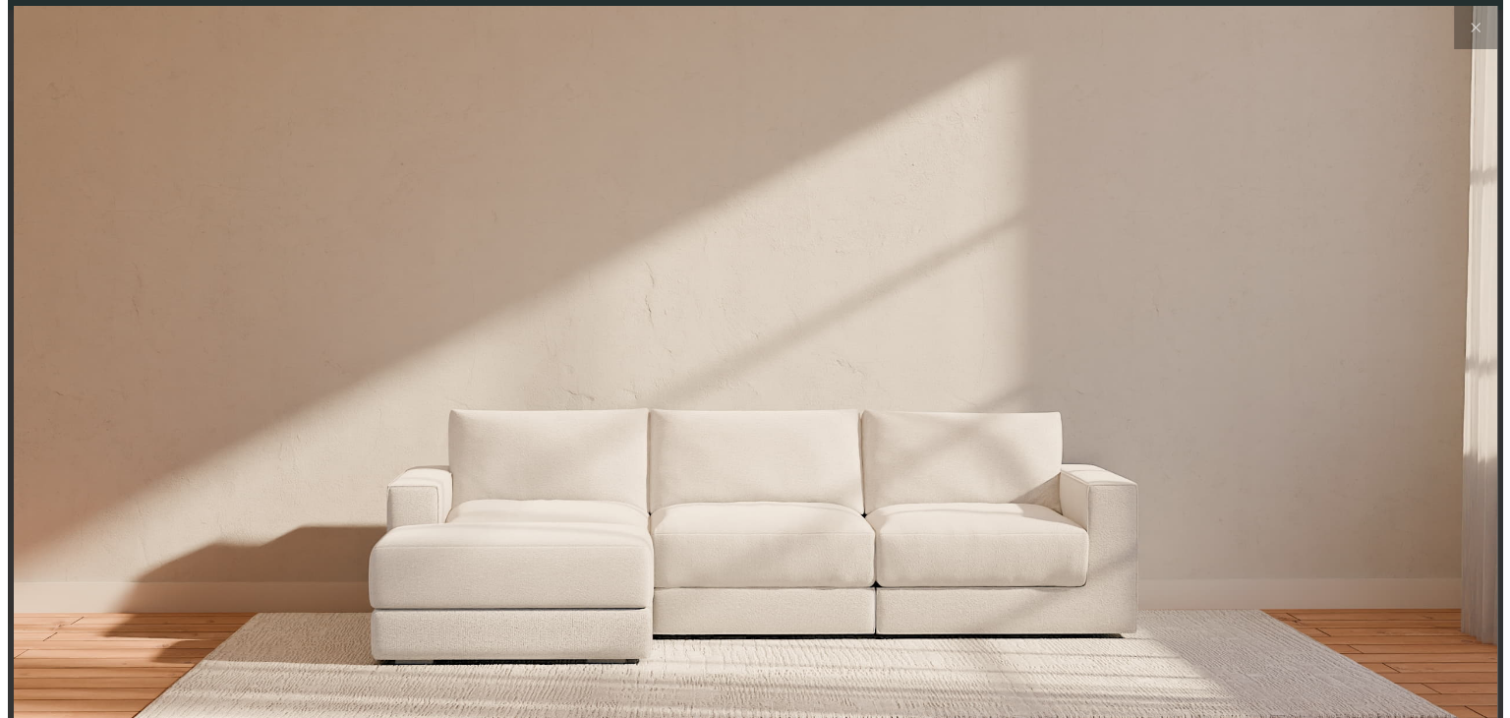
scroll to position [22063, 1495]
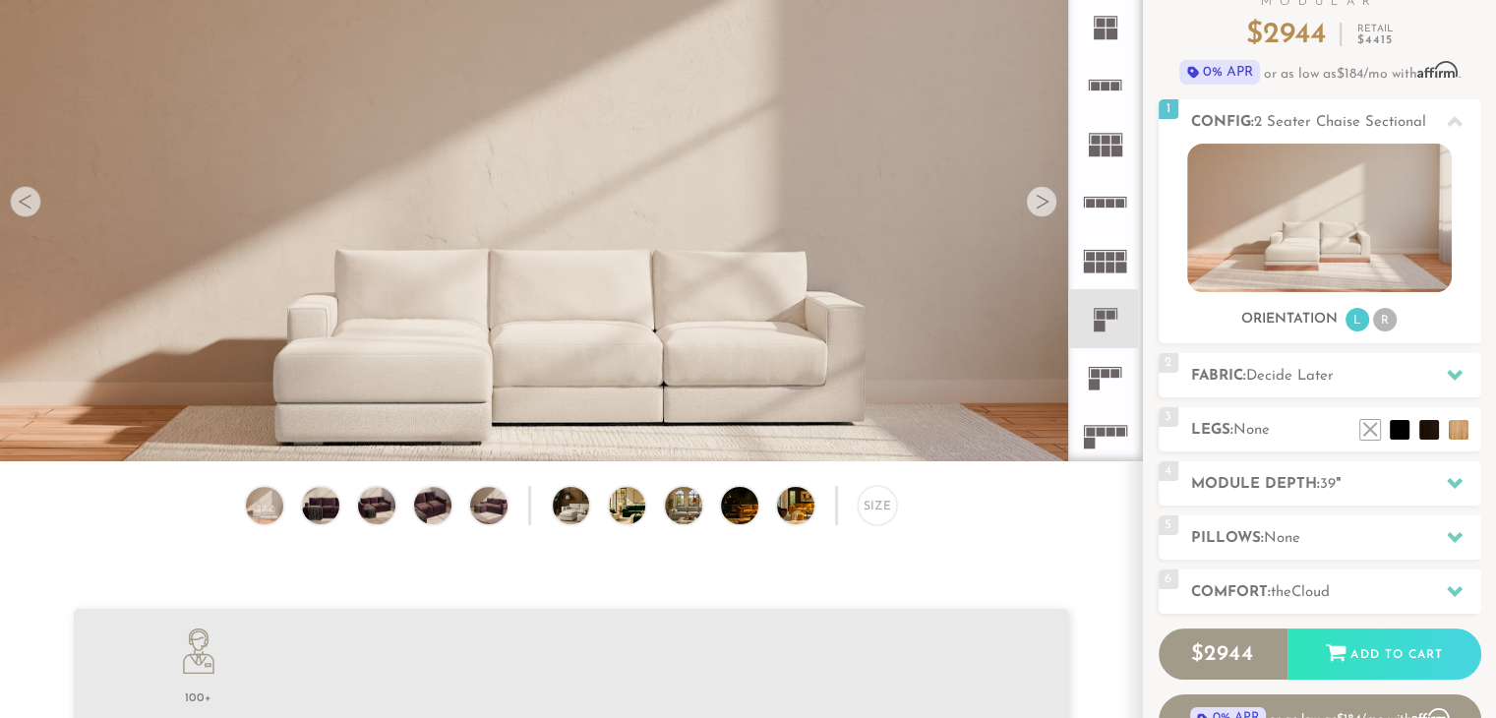
scroll to position [224, 0]
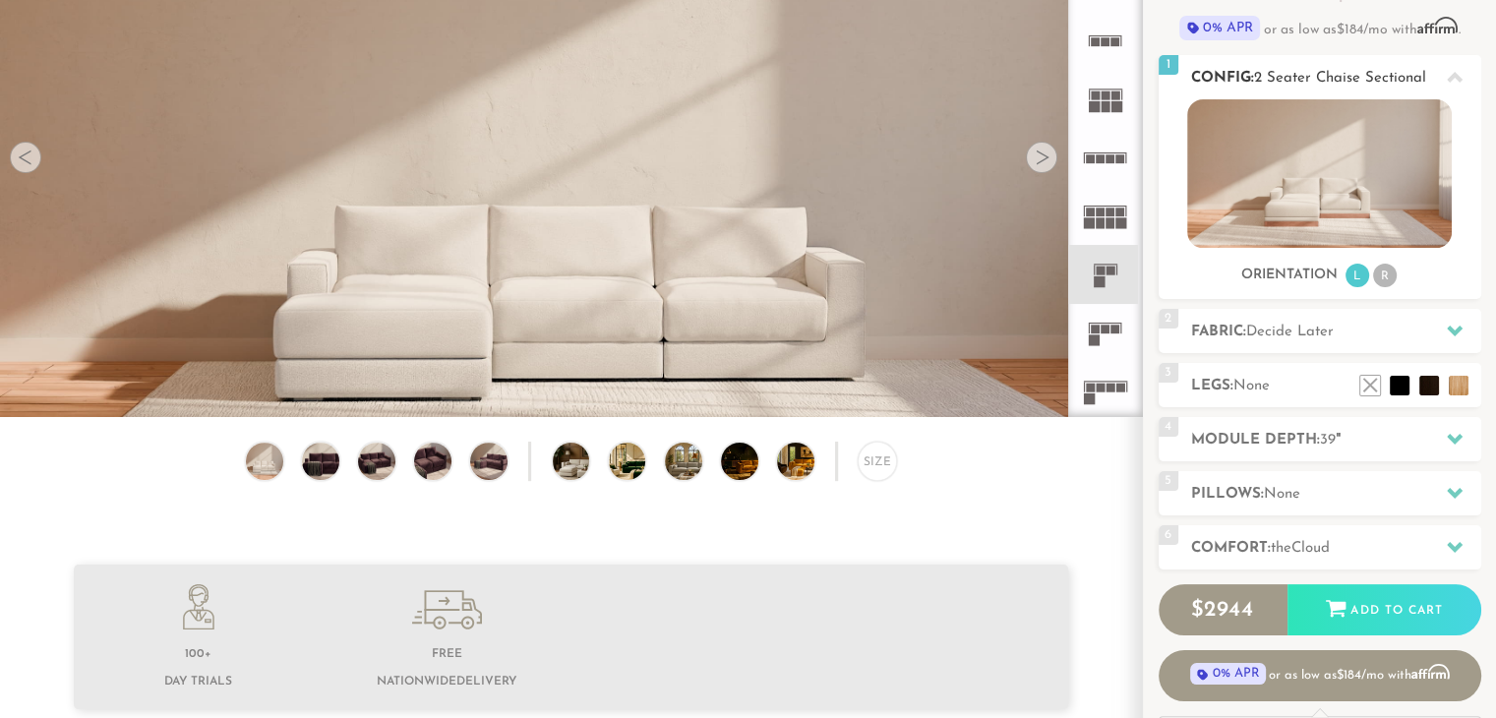
click at [1397, 280] on ul "L R" at bounding box center [1370, 276] width 55 height 27
click at [1386, 280] on li "R" at bounding box center [1385, 276] width 24 height 24
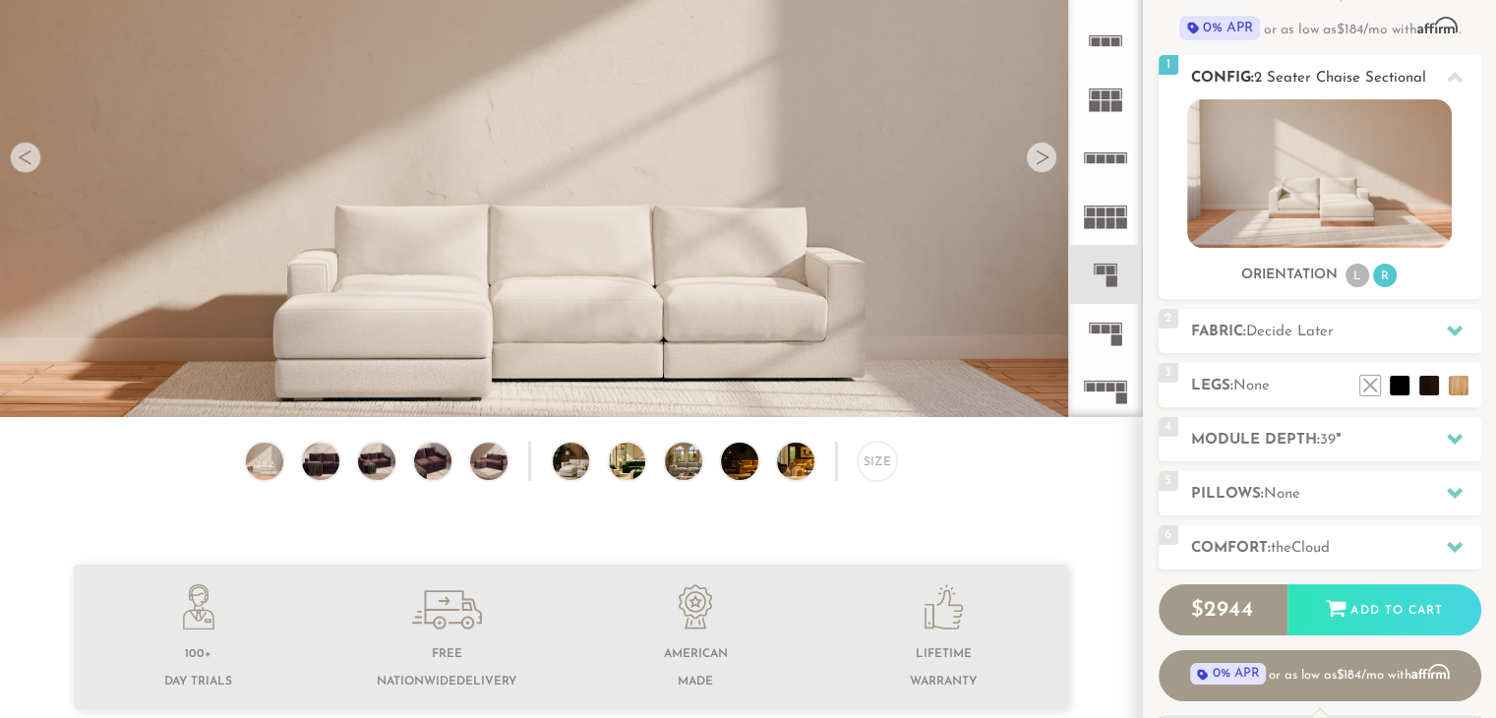
click at [1318, 206] on img at bounding box center [1319, 173] width 265 height 148
click at [1344, 276] on ul "L R" at bounding box center [1370, 276] width 55 height 27
click at [1366, 274] on li "L" at bounding box center [1357, 276] width 24 height 24
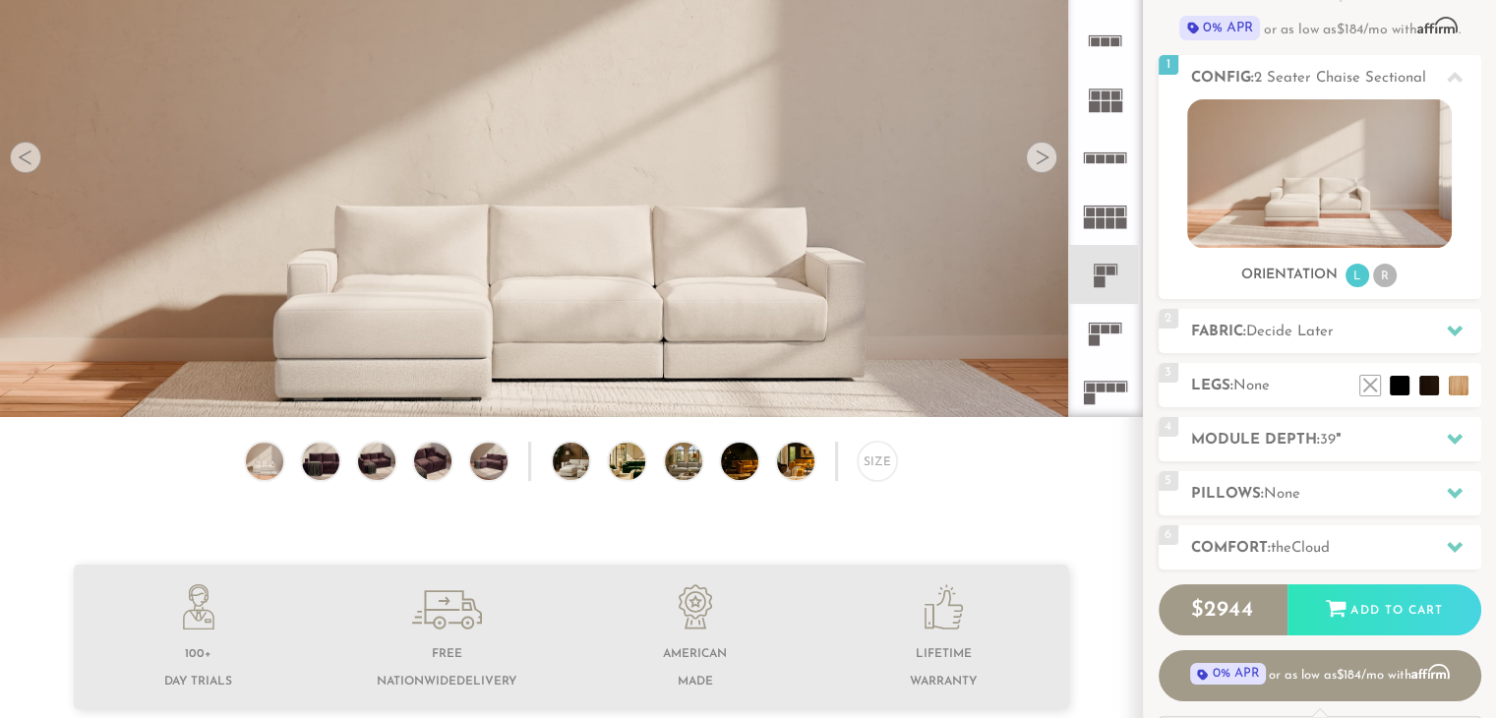
click at [1090, 180] on icon at bounding box center [1105, 158] width 58 height 58
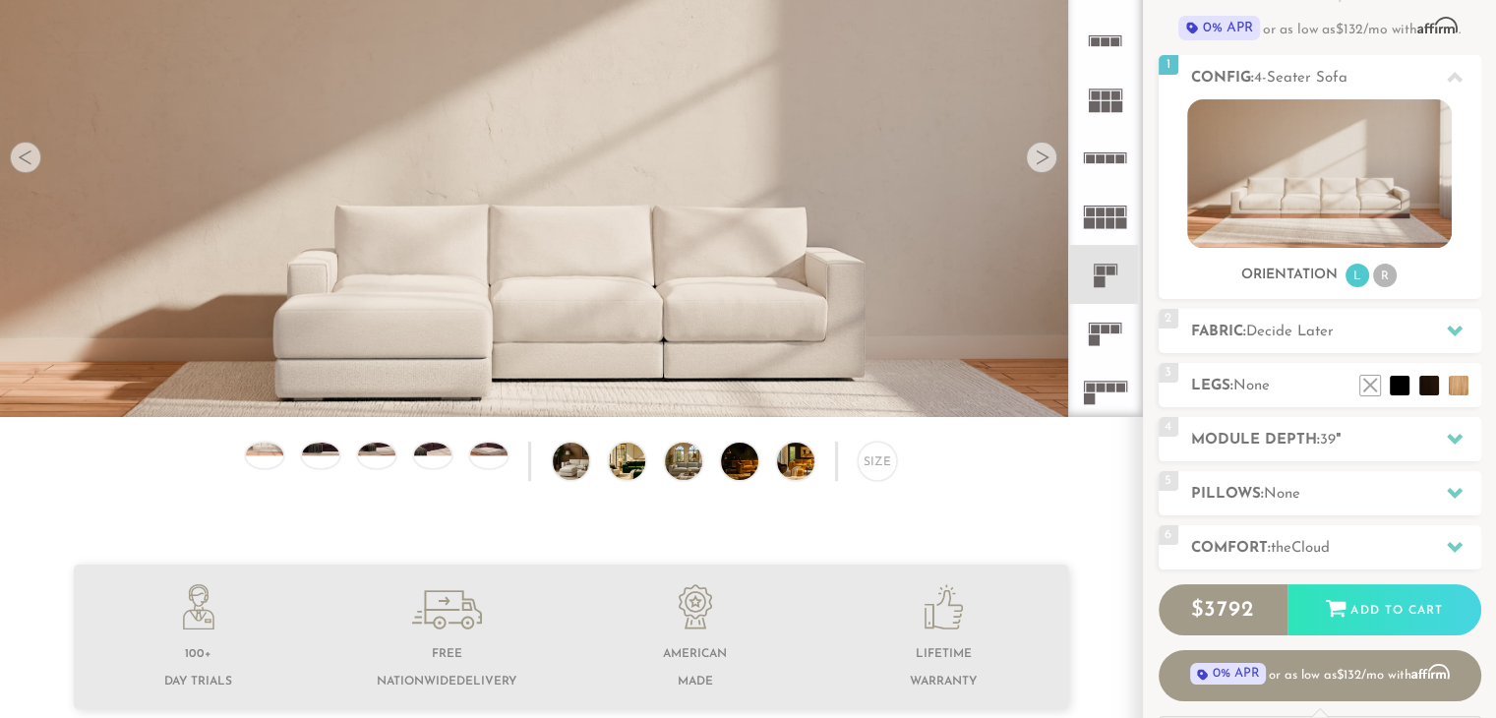
click at [1106, 154] on rect at bounding box center [1110, 158] width 9 height 9
click at [1104, 123] on icon at bounding box center [1105, 99] width 58 height 58
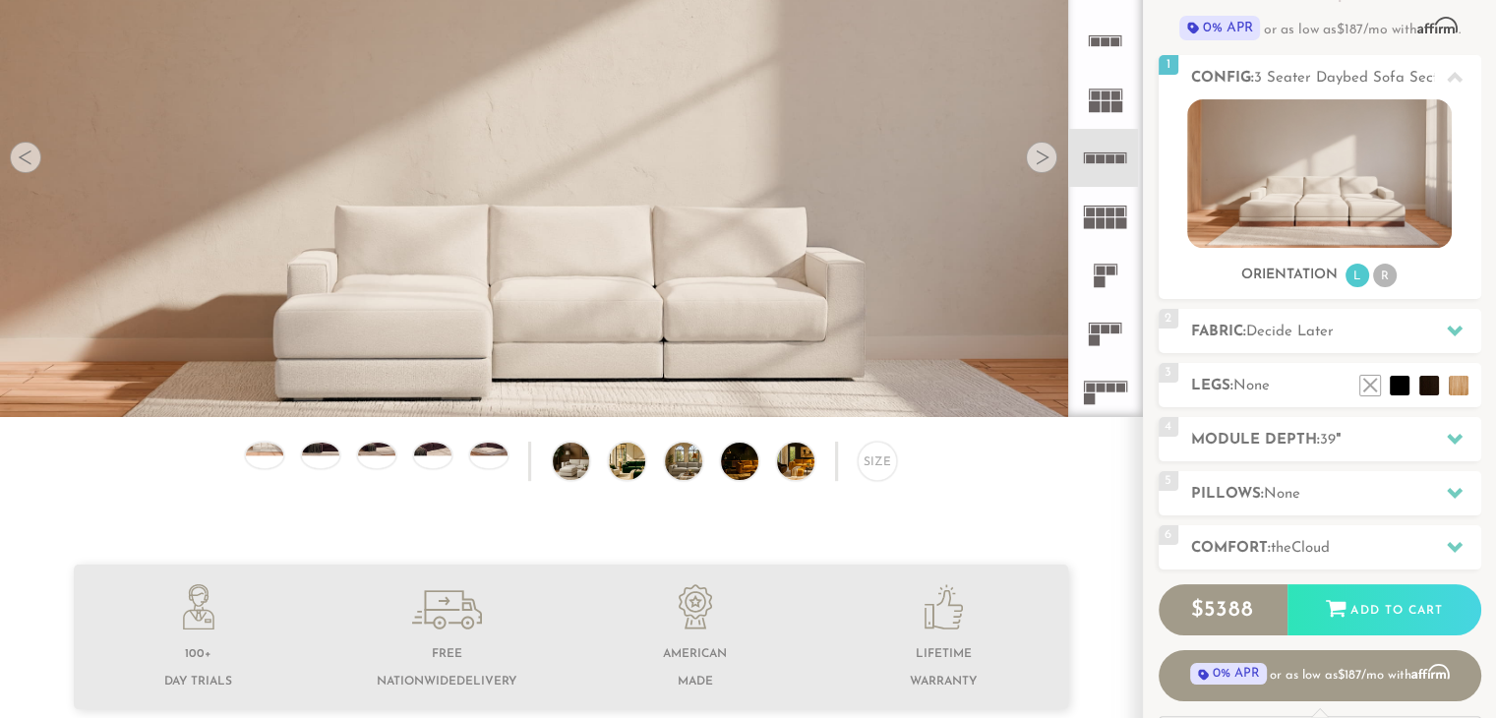
click at [1111, 224] on rect at bounding box center [1110, 222] width 9 height 11
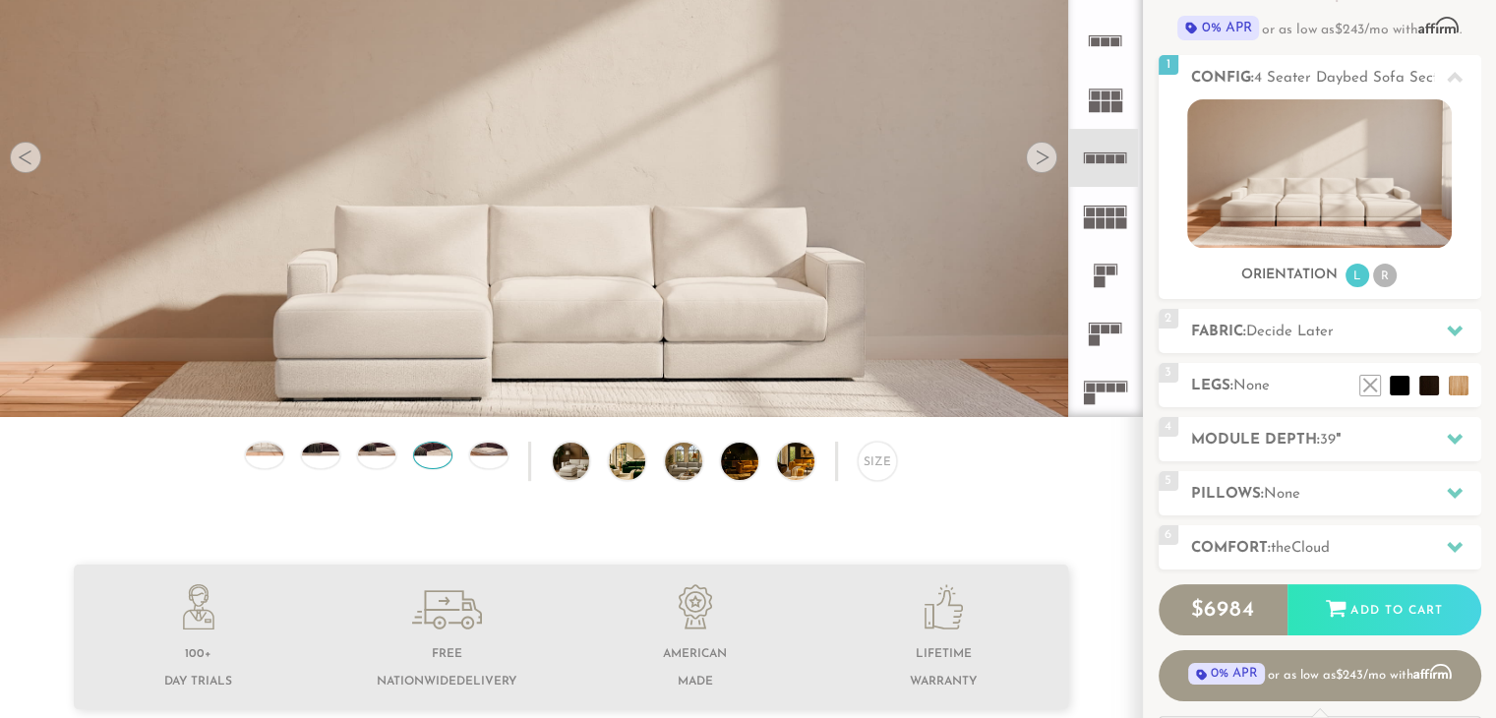
click at [421, 464] on div at bounding box center [432, 455] width 39 height 27
click at [612, 465] on img at bounding box center [642, 461] width 66 height 37
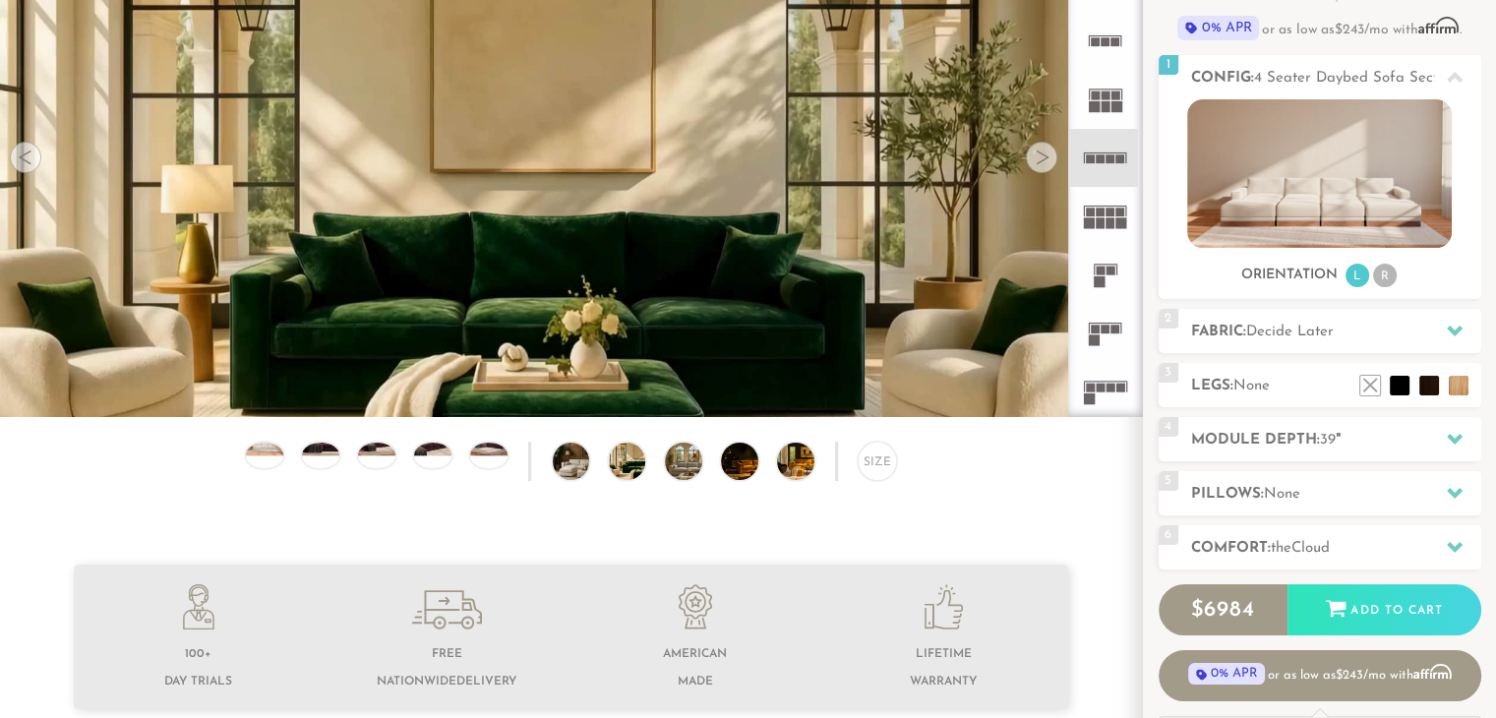
click at [661, 462] on div "Size" at bounding box center [571, 466] width 1142 height 49
click at [688, 470] on img at bounding box center [698, 461] width 66 height 37
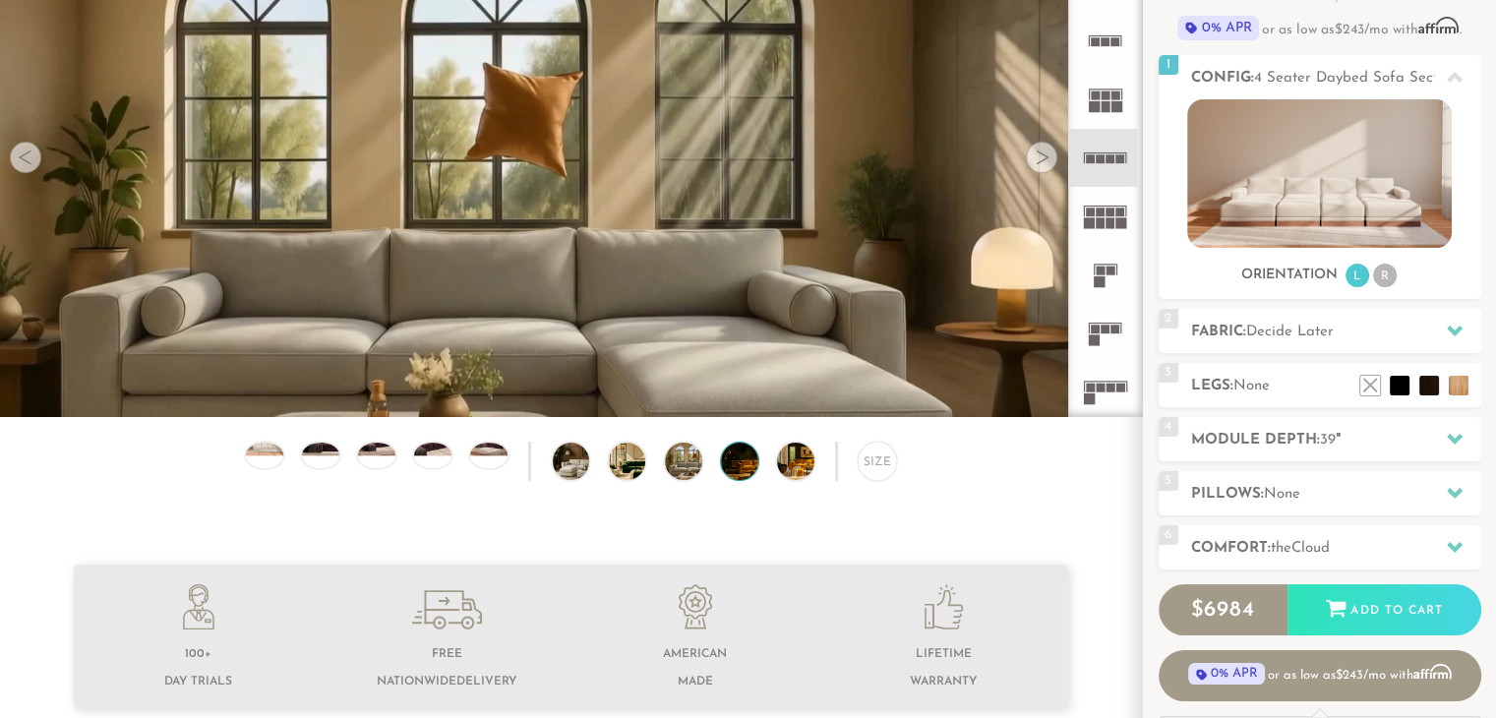
click at [727, 470] on img at bounding box center [754, 461] width 66 height 37
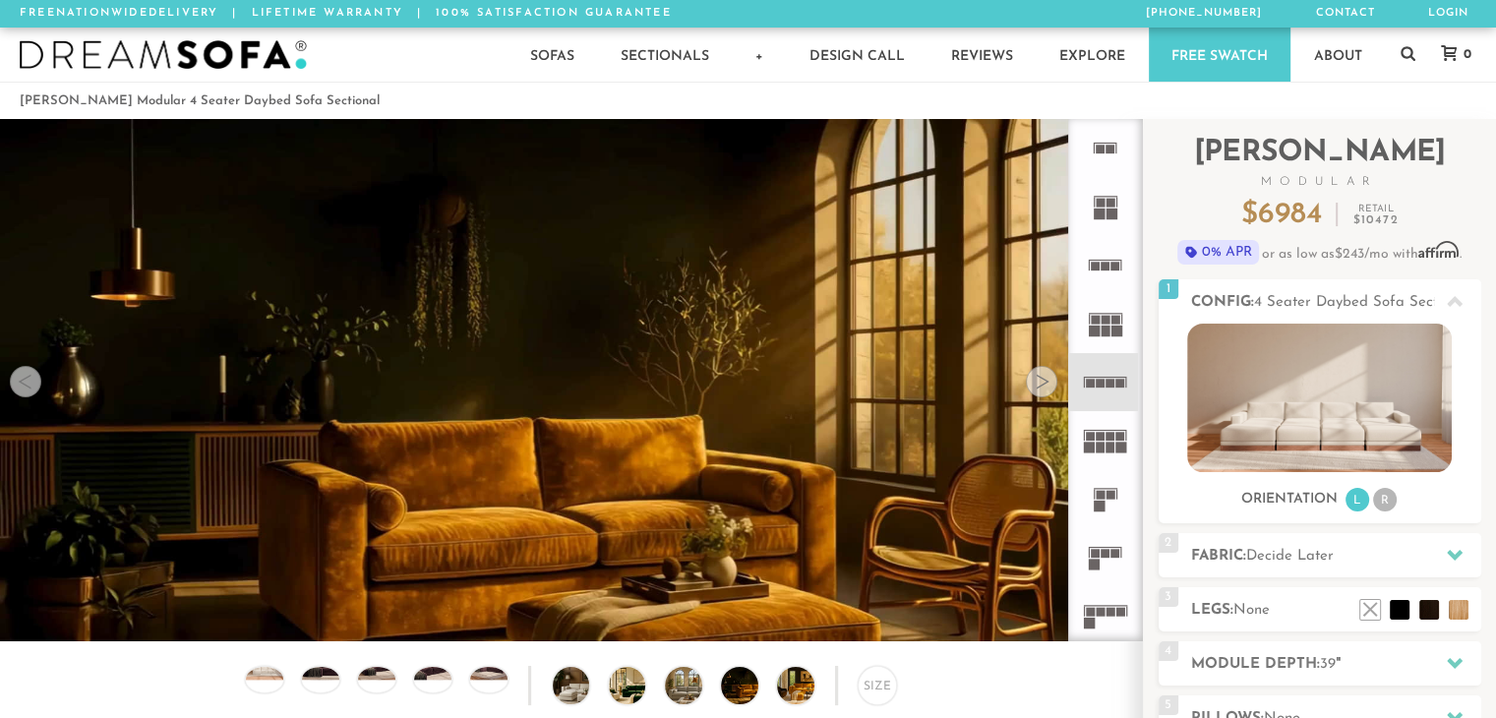
click at [201, 53] on img at bounding box center [163, 55] width 287 height 30
